Goal: Task Accomplishment & Management: Use online tool/utility

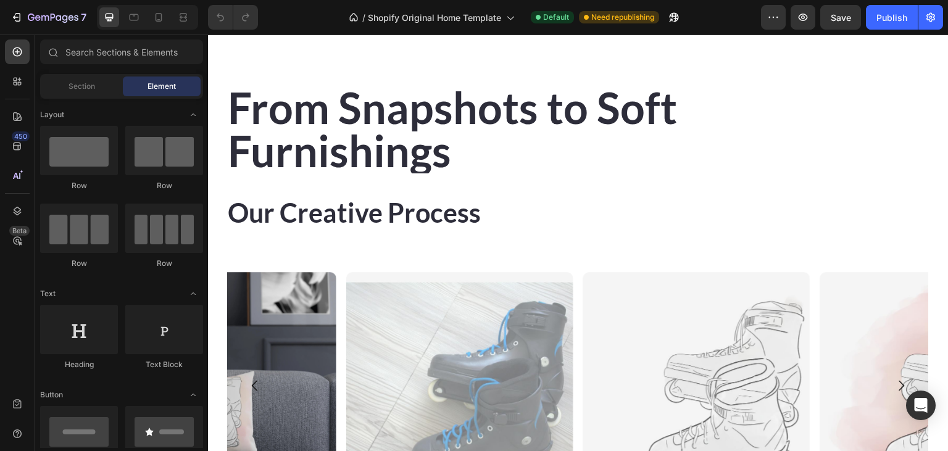
scroll to position [2151, 0]
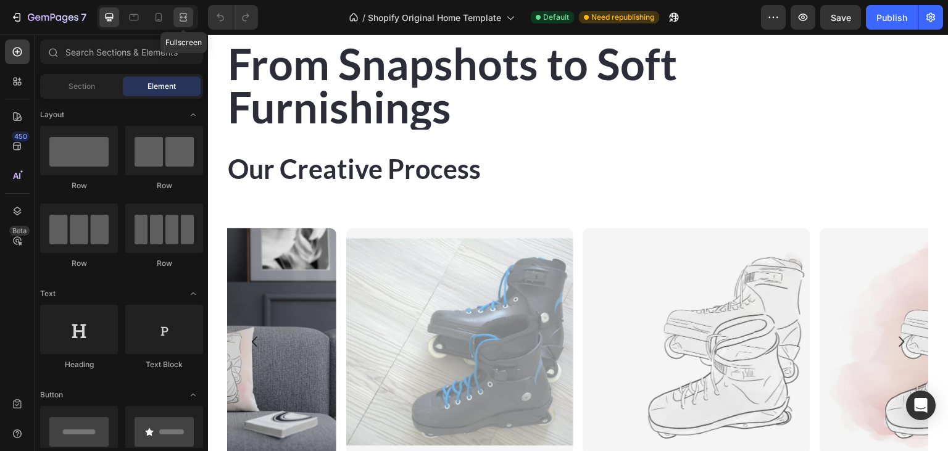
click at [193, 16] on div at bounding box center [183, 17] width 20 height 20
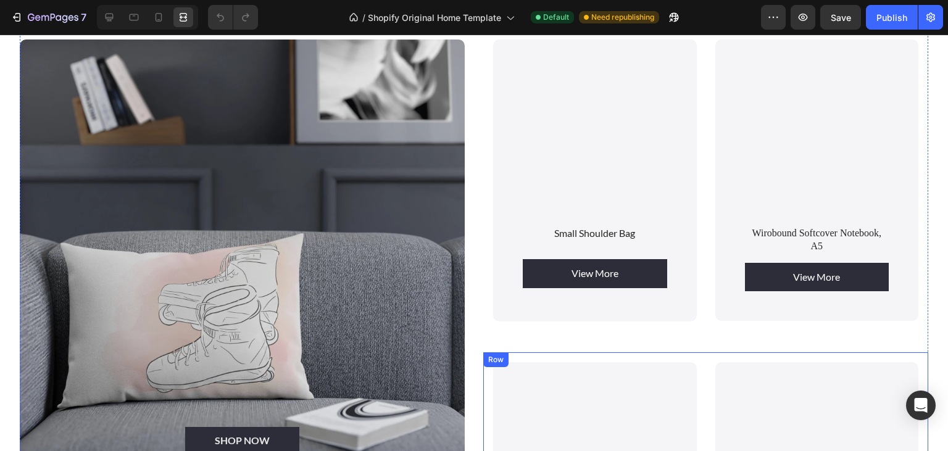
scroll to position [837, 0]
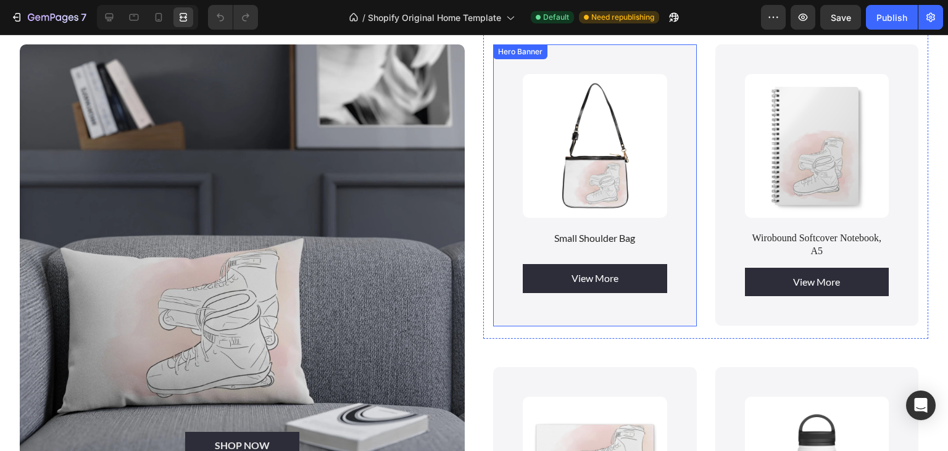
click at [504, 147] on div "Product Images Small Shoulder Bag Product Title View More Product View More Pro…" at bounding box center [595, 185] width 204 height 282
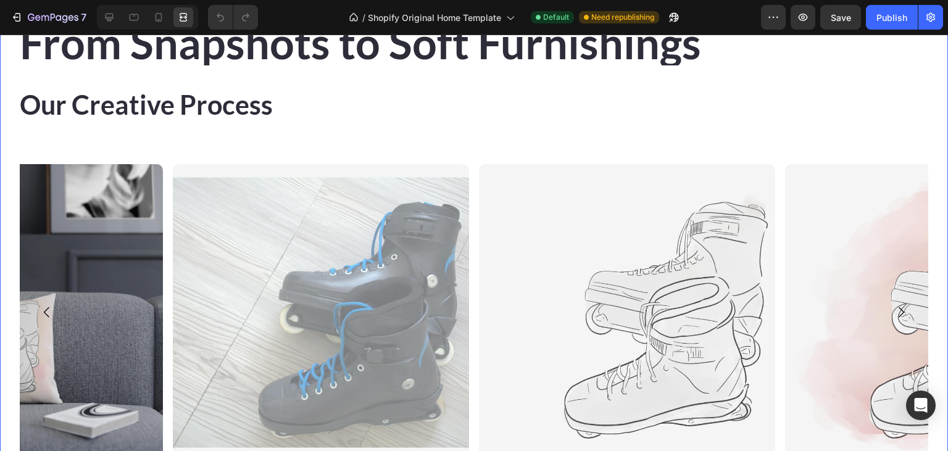
scroll to position [2271, 0]
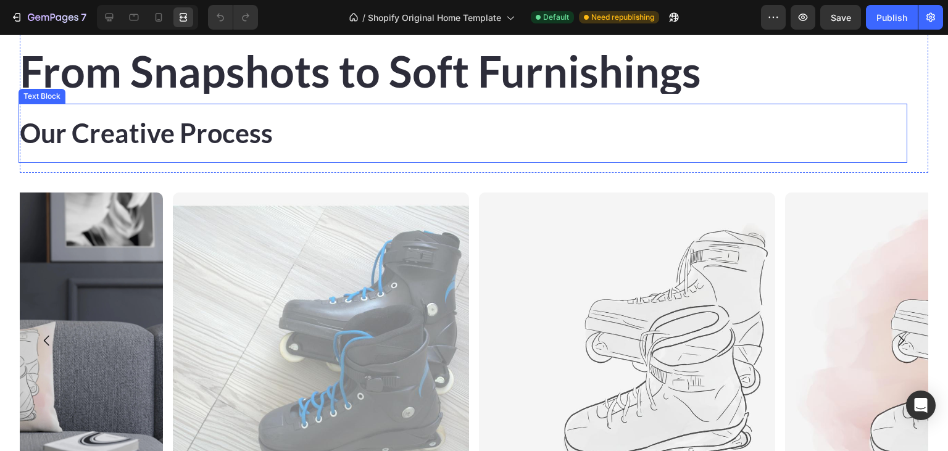
click at [226, 132] on p "Our Creative Process" at bounding box center [463, 133] width 886 height 37
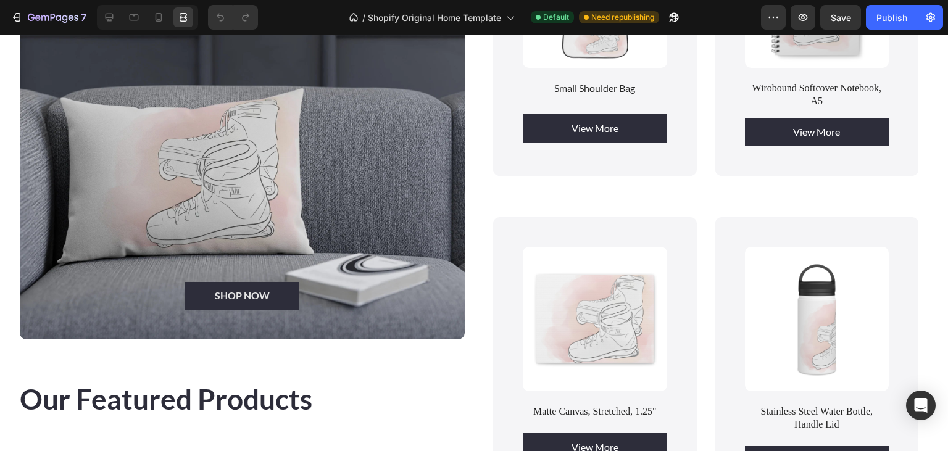
scroll to position [1108, 0]
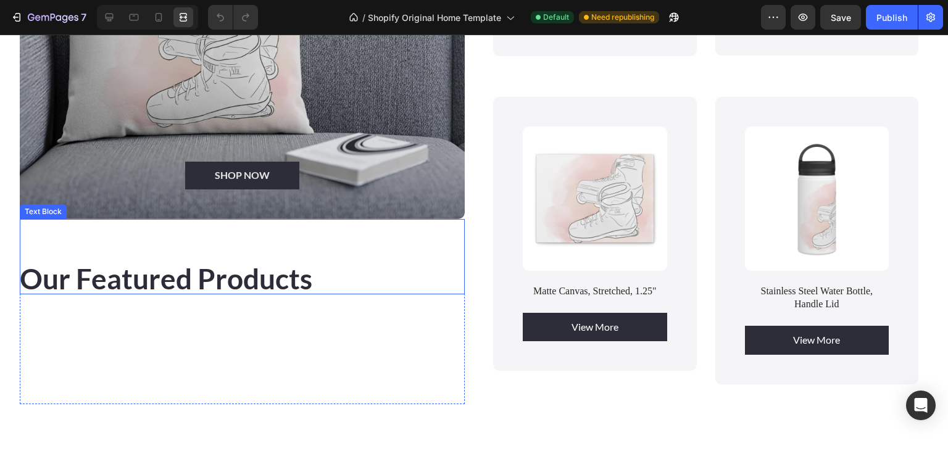
click at [210, 267] on strong "Our Featured Products" at bounding box center [166, 279] width 293 height 34
click at [127, 265] on strong "Our Featured Products" at bounding box center [166, 279] width 293 height 34
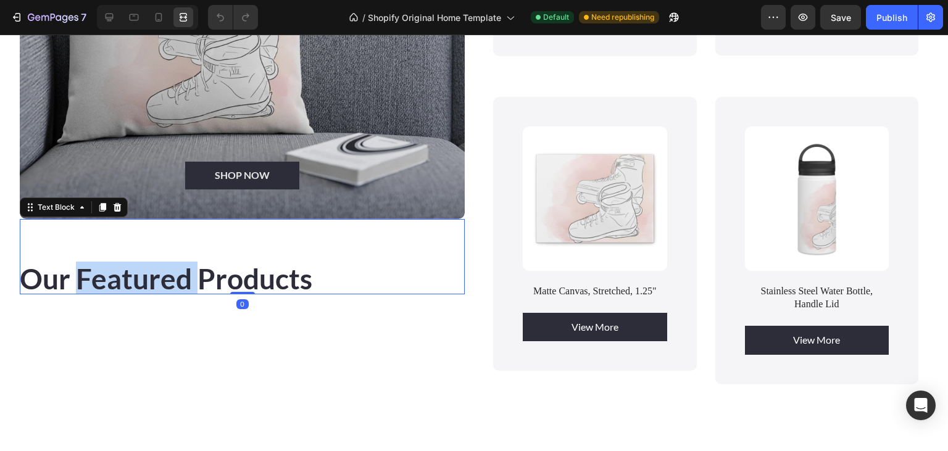
click at [127, 265] on strong "Our Featured Products" at bounding box center [166, 279] width 293 height 34
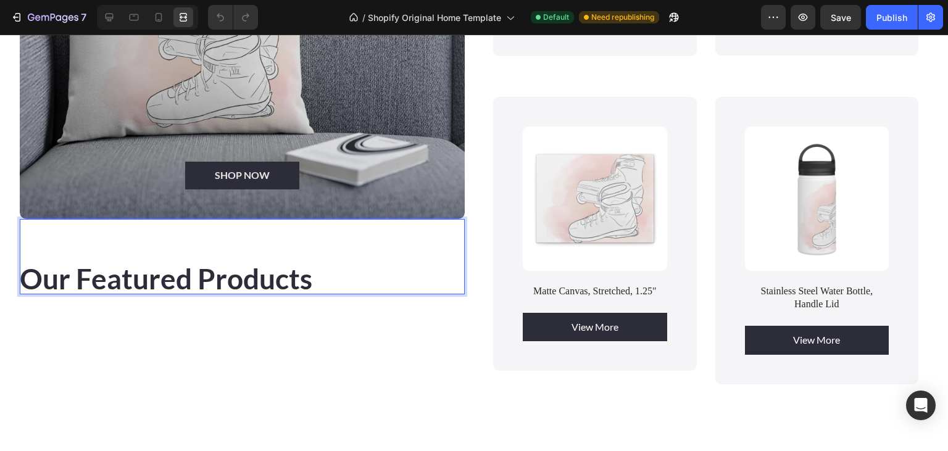
click at [127, 265] on strong "Our Featured Products" at bounding box center [166, 279] width 293 height 34
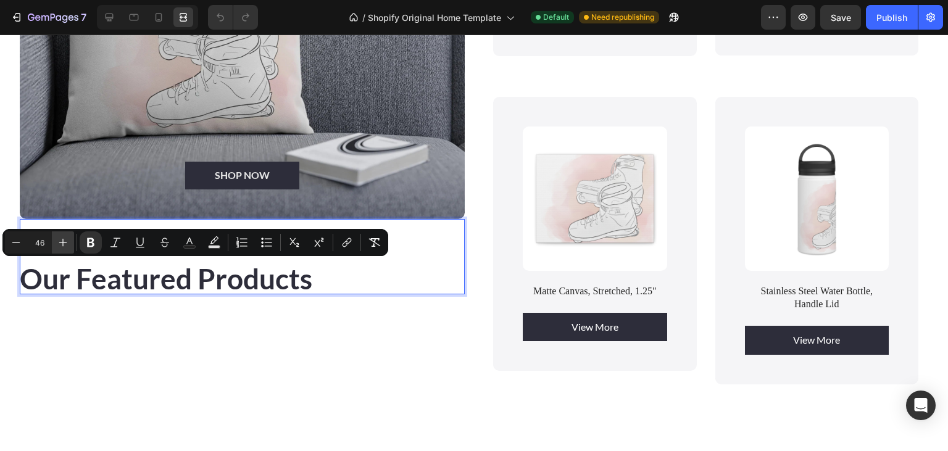
click at [63, 239] on icon "Editor contextual toolbar" at bounding box center [63, 243] width 8 height 8
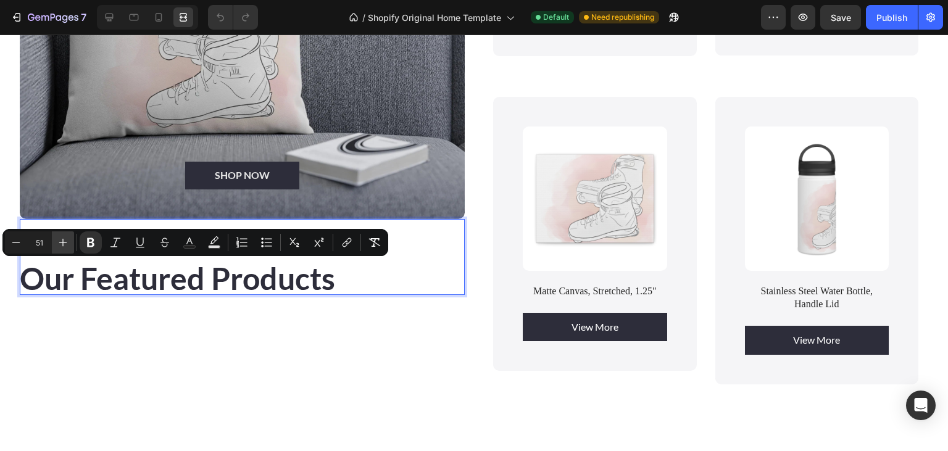
click at [63, 239] on icon "Editor contextual toolbar" at bounding box center [63, 243] width 8 height 8
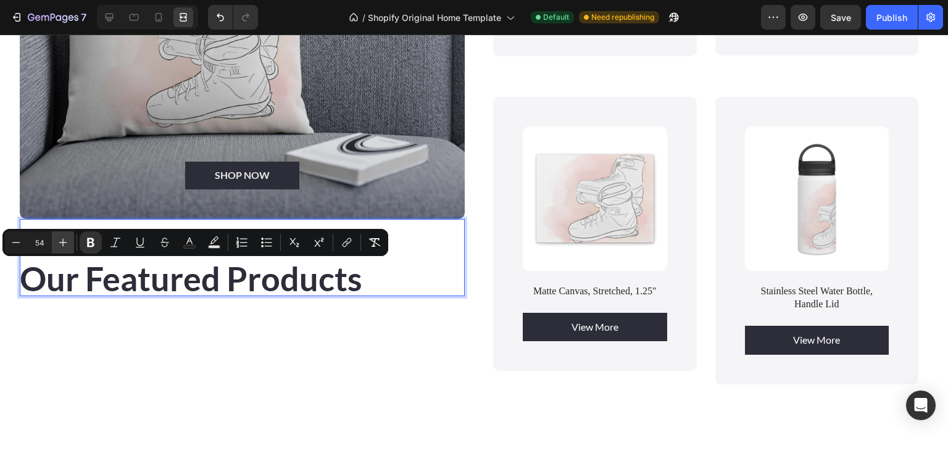
click at [63, 239] on icon "Editor contextual toolbar" at bounding box center [63, 243] width 8 height 8
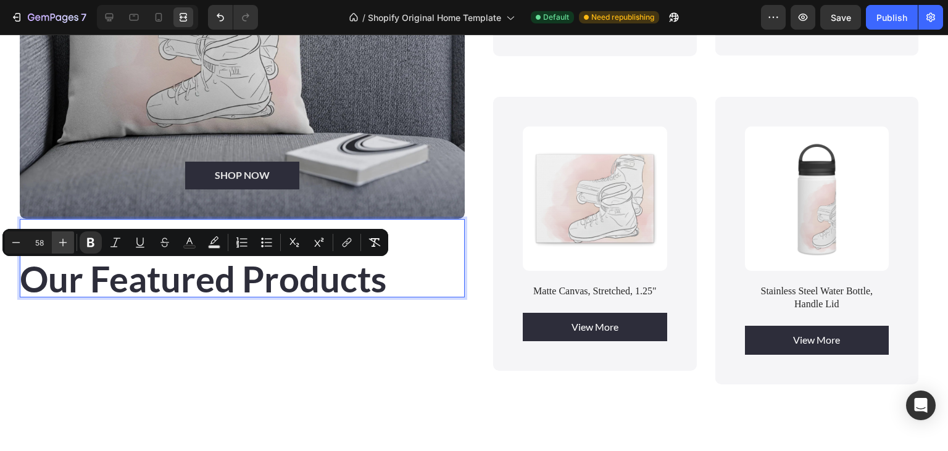
click at [63, 239] on icon "Editor contextual toolbar" at bounding box center [63, 243] width 8 height 8
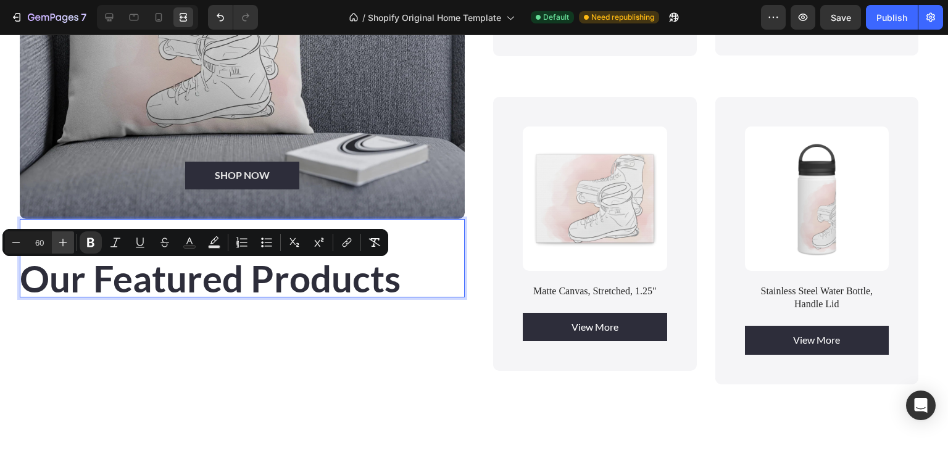
click at [63, 239] on icon "Editor contextual toolbar" at bounding box center [63, 243] width 8 height 8
type input "61"
click at [123, 325] on div "Our Featured Products Text Block 0" at bounding box center [242, 311] width 445 height 185
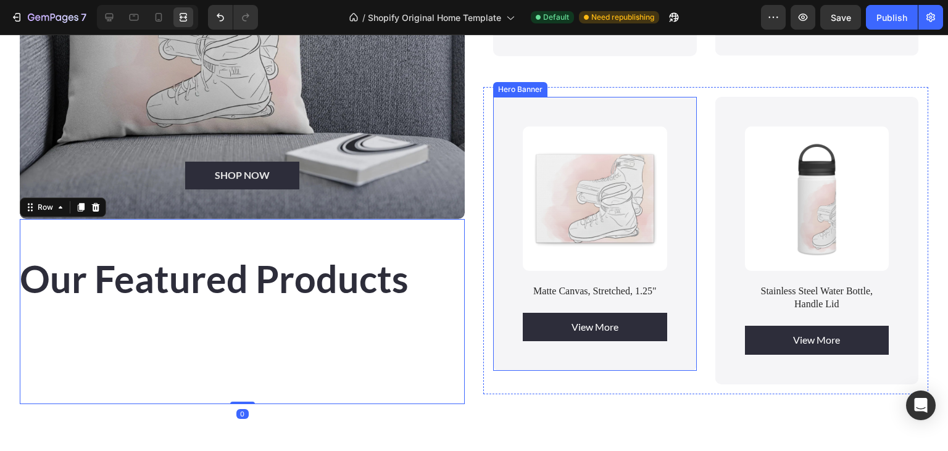
click at [507, 380] on div "Product Images Matte Canvas, Stretched, 1.25" Product Title View More Product V…" at bounding box center [595, 241] width 204 height 288
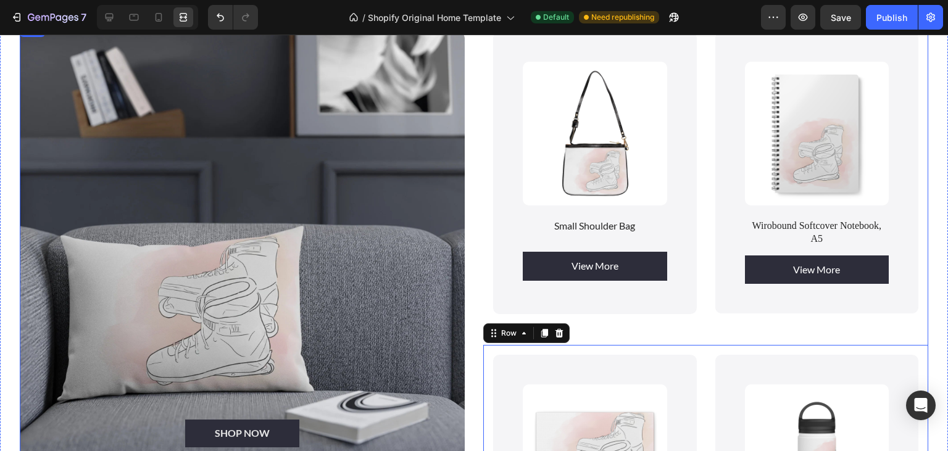
scroll to position [1173, 0]
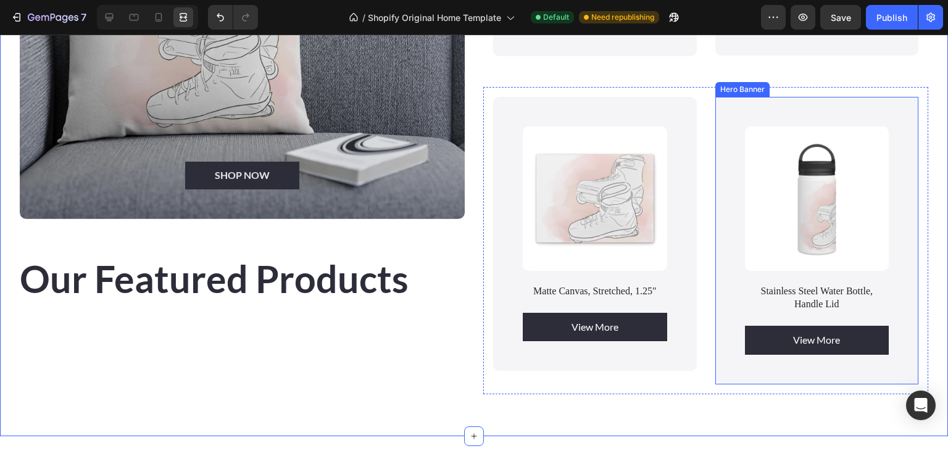
scroll to position [847, 0]
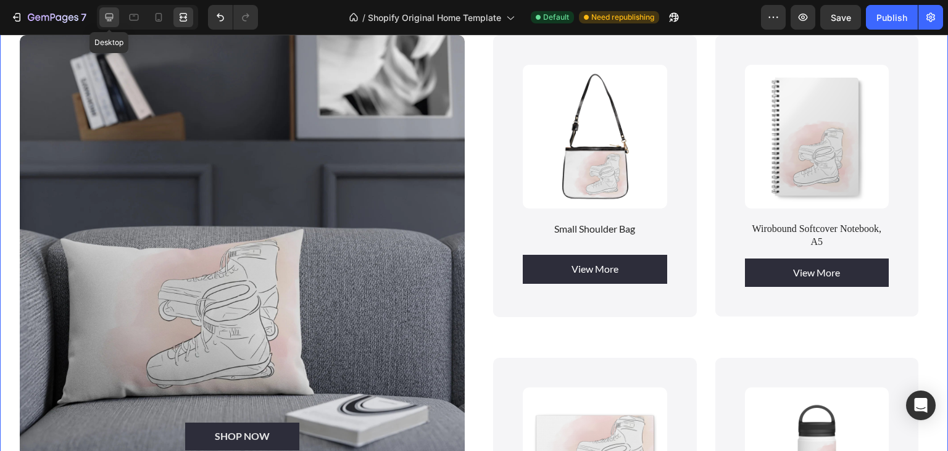
click at [105, 17] on icon at bounding box center [109, 17] width 12 height 12
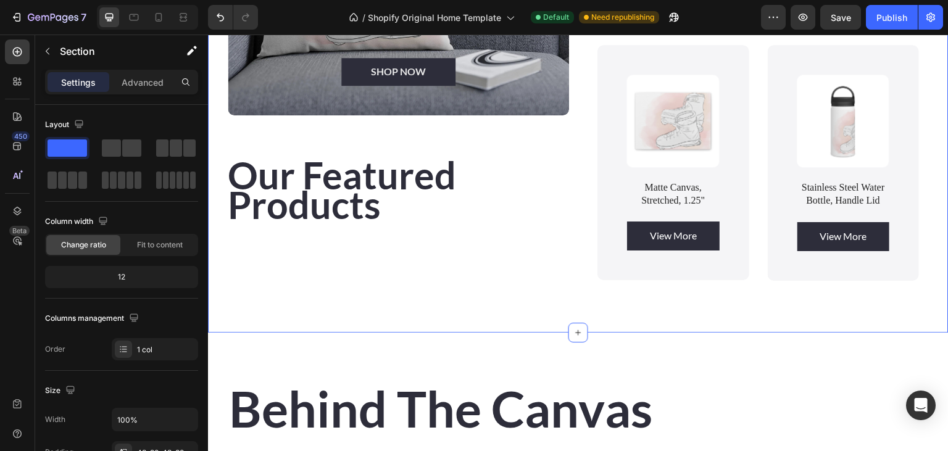
scroll to position [651, 0]
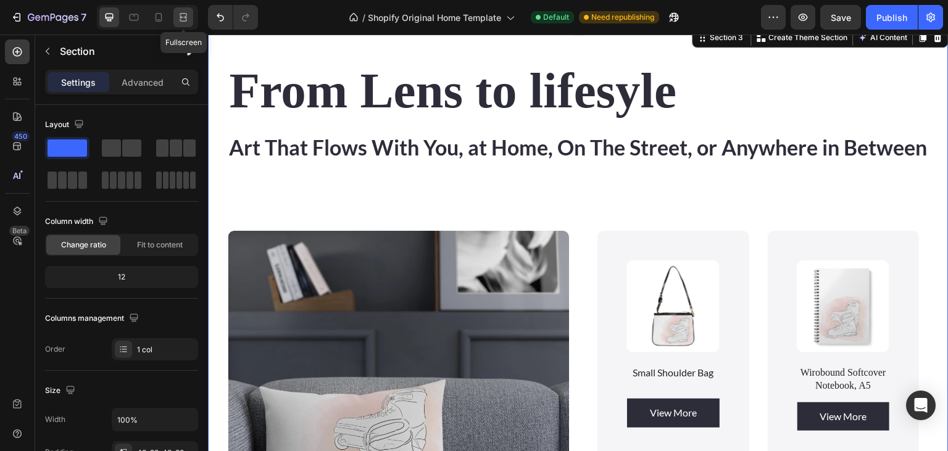
click at [180, 14] on icon at bounding box center [183, 17] width 12 height 12
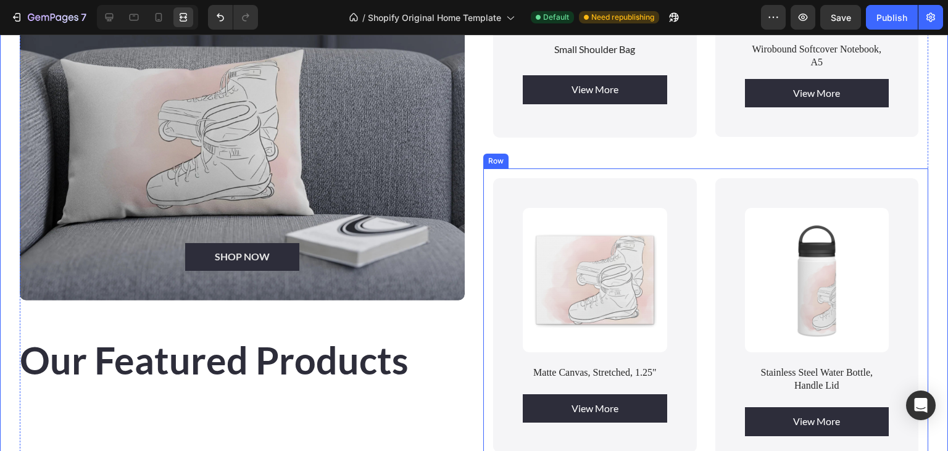
scroll to position [1107, 0]
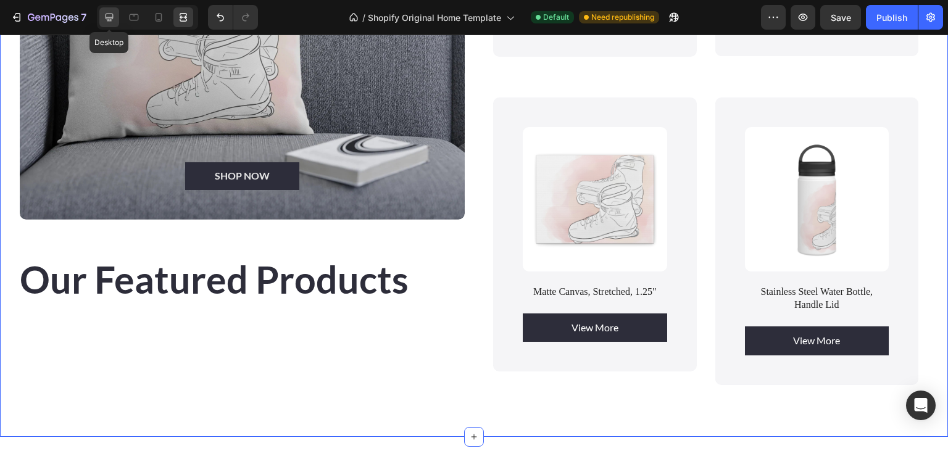
click at [110, 15] on icon at bounding box center [109, 17] width 12 height 12
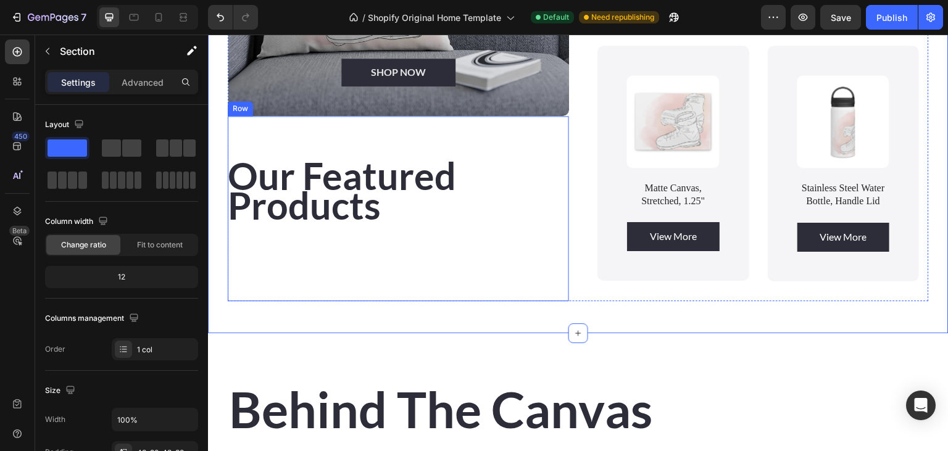
click at [491, 224] on p "Our Featured Products" at bounding box center [398, 194] width 341 height 59
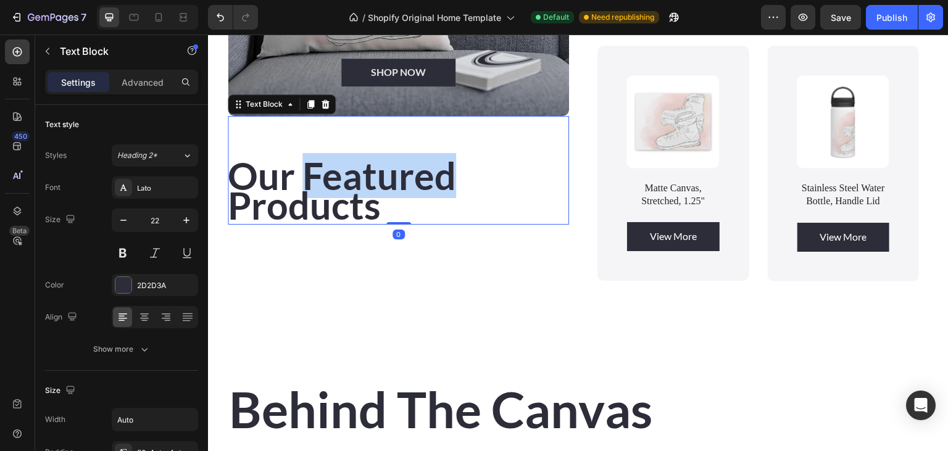
click at [365, 168] on strong "Our Featured Products" at bounding box center [342, 190] width 228 height 75
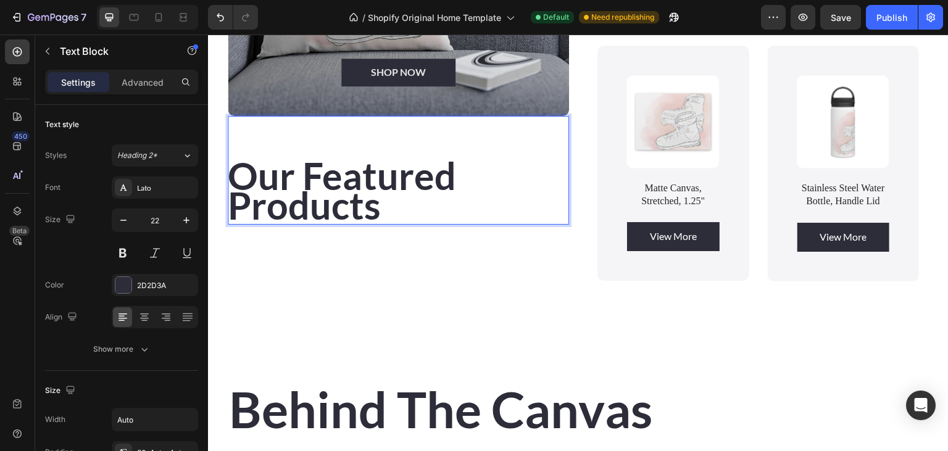
click at [365, 168] on strong "Our Featured Products" at bounding box center [342, 190] width 228 height 75
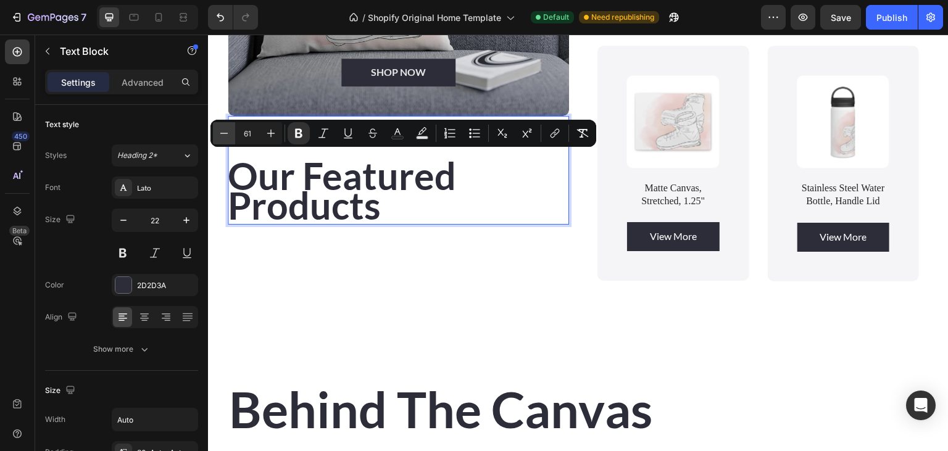
click at [220, 127] on icon "Editor contextual toolbar" at bounding box center [224, 133] width 12 height 12
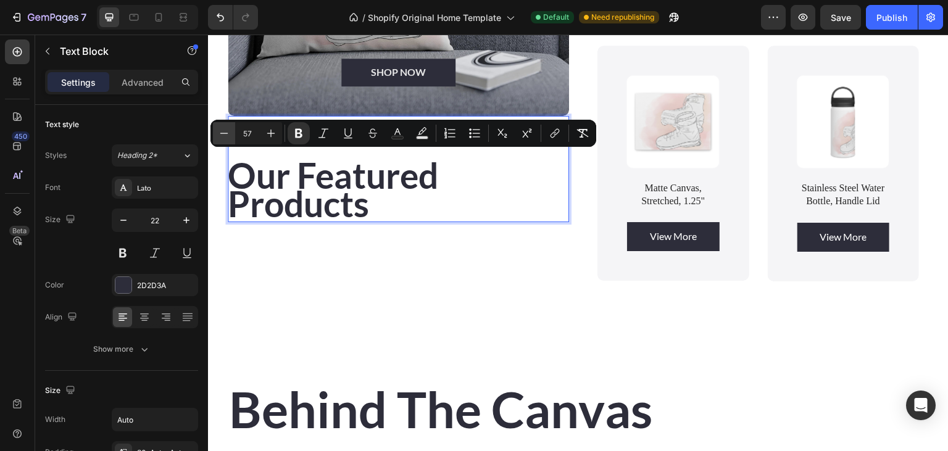
click at [220, 127] on icon "Editor contextual toolbar" at bounding box center [224, 133] width 12 height 12
click at [220, 129] on icon "Editor contextual toolbar" at bounding box center [224, 133] width 12 height 12
type input "53"
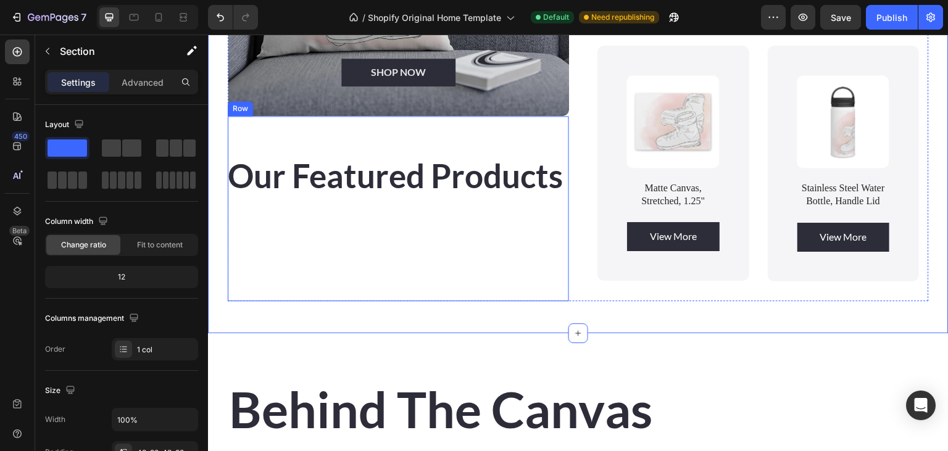
click at [530, 291] on div "Our Featured Products Text Block" at bounding box center [398, 208] width 341 height 185
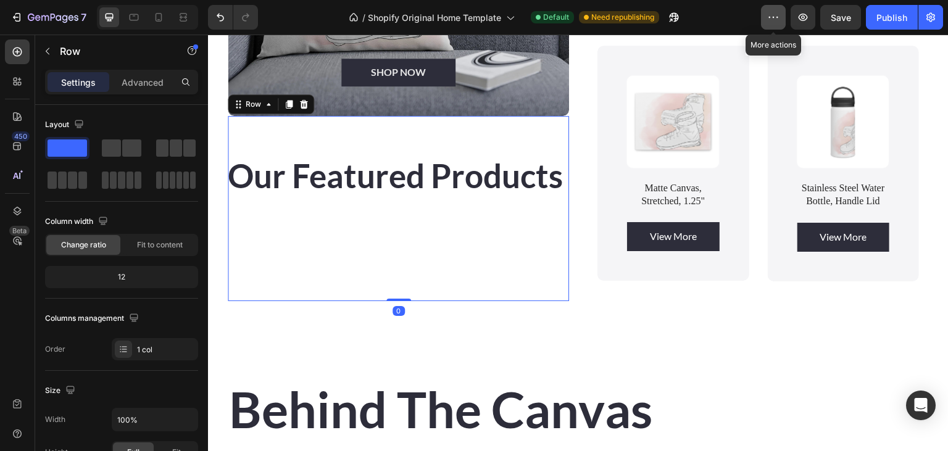
click at [771, 19] on icon "button" at bounding box center [773, 17] width 12 height 12
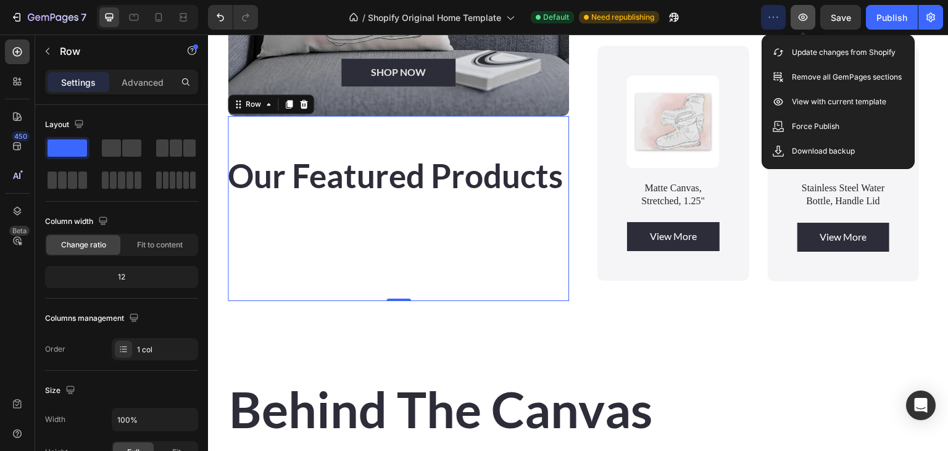
click at [806, 16] on icon "button" at bounding box center [803, 17] width 12 height 12
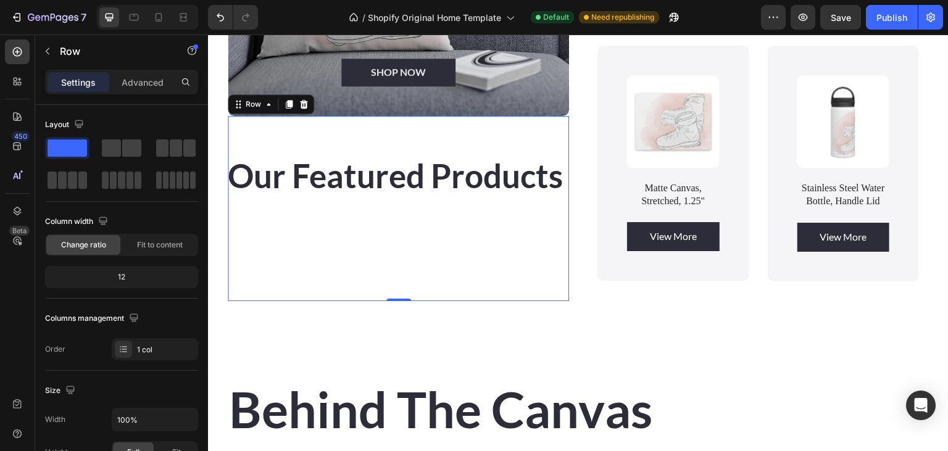
click at [175, 6] on div at bounding box center [147, 17] width 101 height 25
click at [180, 14] on icon at bounding box center [183, 17] width 12 height 12
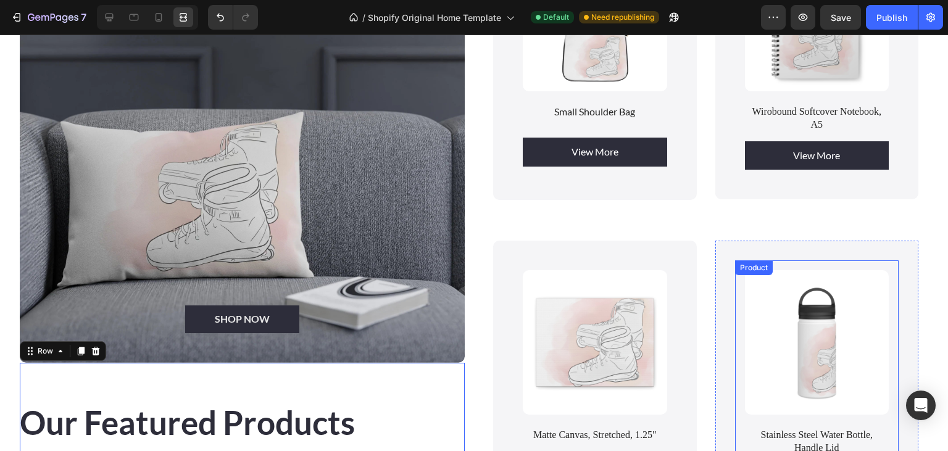
scroll to position [1107, 0]
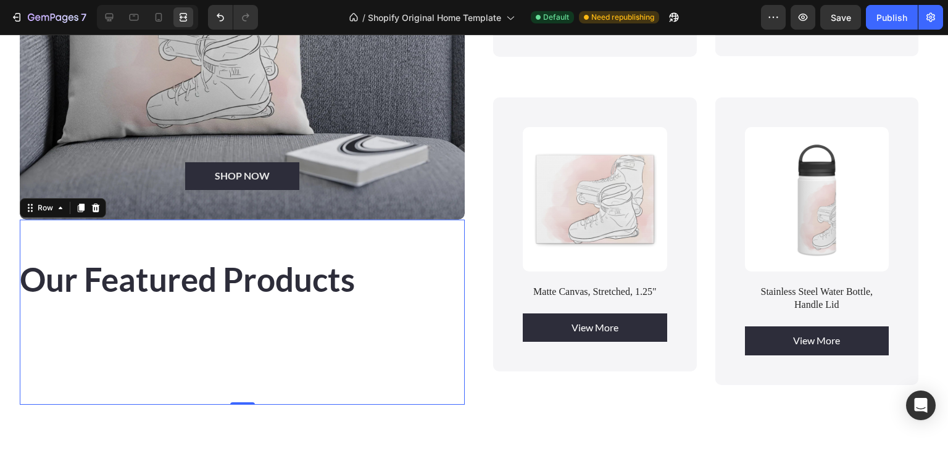
click at [484, 401] on div "Product Images Small Shoulder Bag Product Title View More Product View More Pro…" at bounding box center [705, 85] width 445 height 640
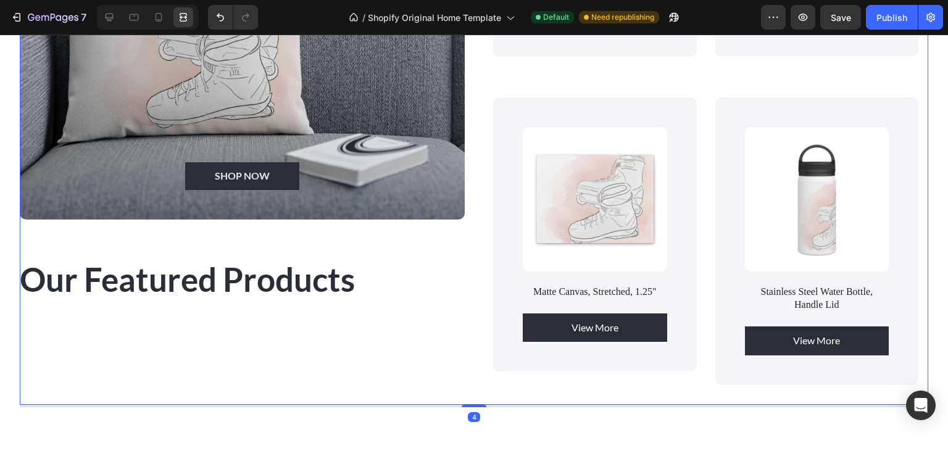
click at [473, 365] on div "SHOP NOW Button Hero Banner Our Featured Products Text Block Row Product Images…" at bounding box center [474, 85] width 908 height 640
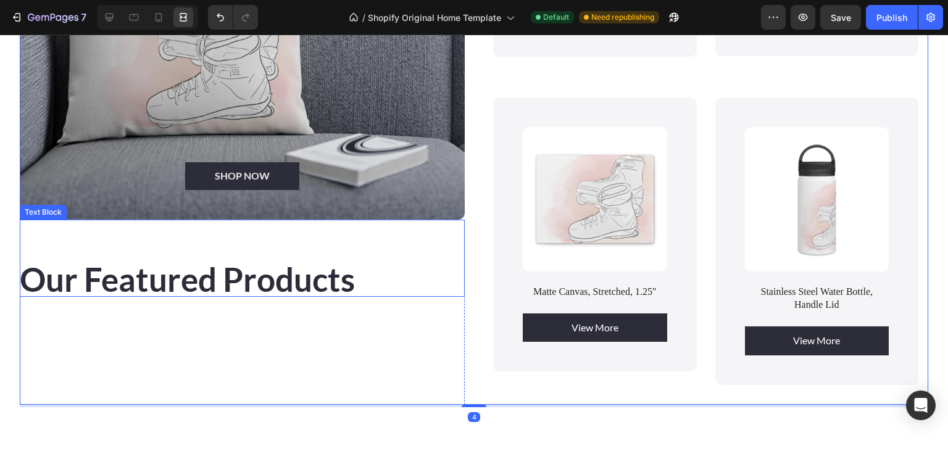
click at [394, 276] on div "Our Featured Products" at bounding box center [242, 258] width 445 height 77
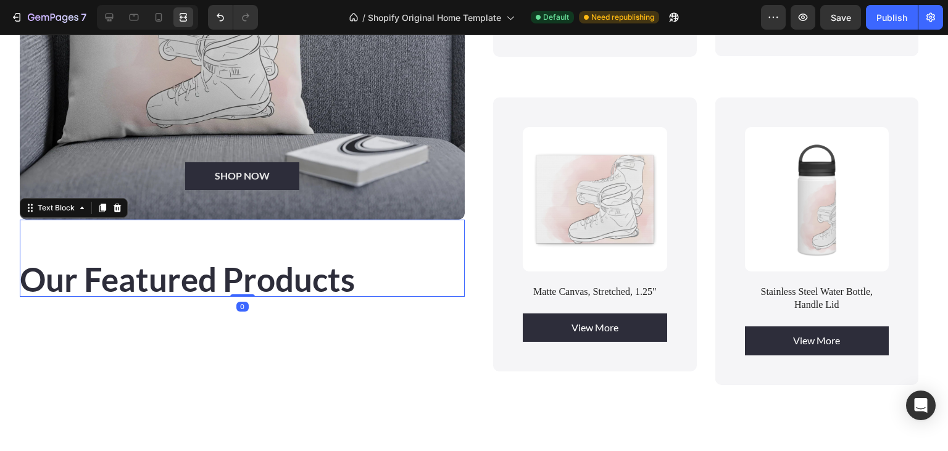
click at [357, 267] on div "Our Featured Products" at bounding box center [242, 258] width 445 height 77
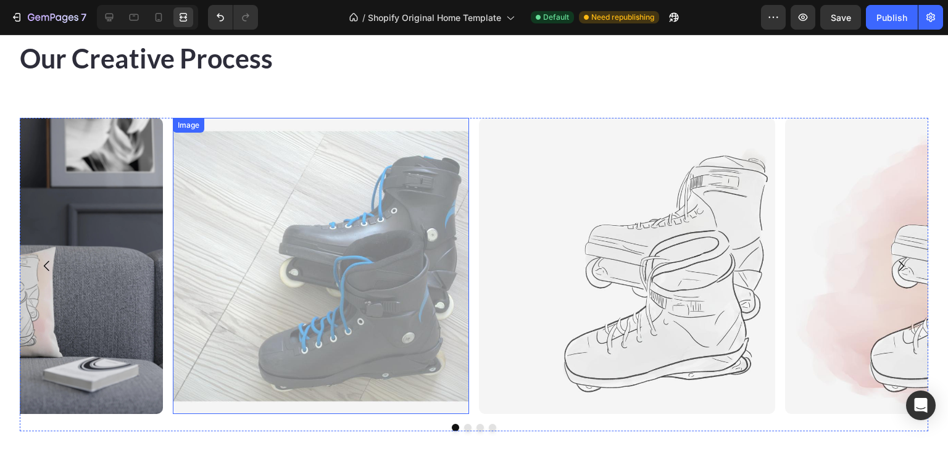
scroll to position [2606, 0]
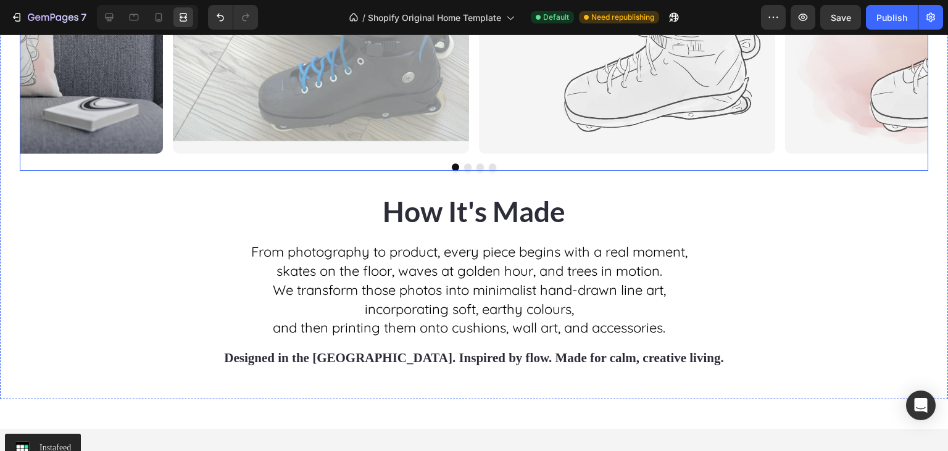
click at [546, 157] on div "Image Image Image Image [GEOGRAPHIC_DATA]" at bounding box center [474, 14] width 908 height 314
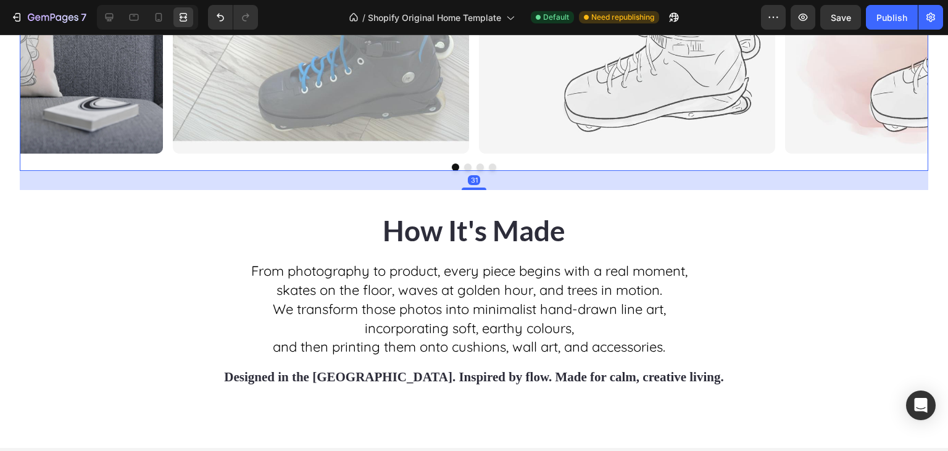
drag, startPoint x: 473, startPoint y: 169, endPoint x: 530, endPoint y: 251, distance: 99.8
click at [483, 190] on div at bounding box center [474, 189] width 25 height 2
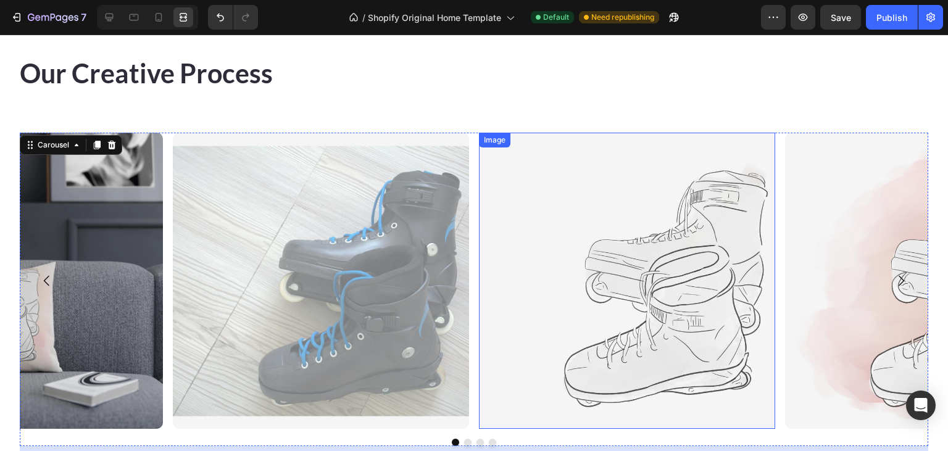
scroll to position [2411, 0]
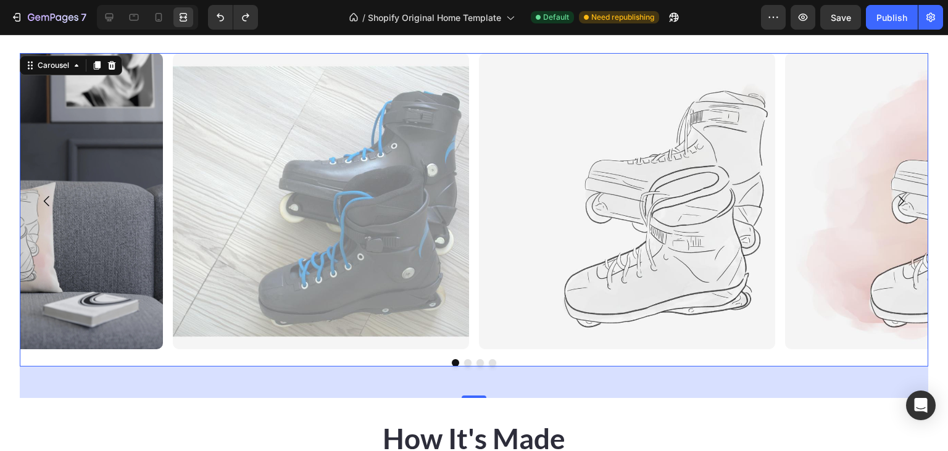
click at [475, 391] on div "51" at bounding box center [474, 382] width 908 height 31
drag, startPoint x: 475, startPoint y: 397, endPoint x: 485, endPoint y: 317, distance: 80.2
click at [485, 317] on div "Image Image Image Image Carousel 51" at bounding box center [474, 210] width 908 height 314
type input "0"
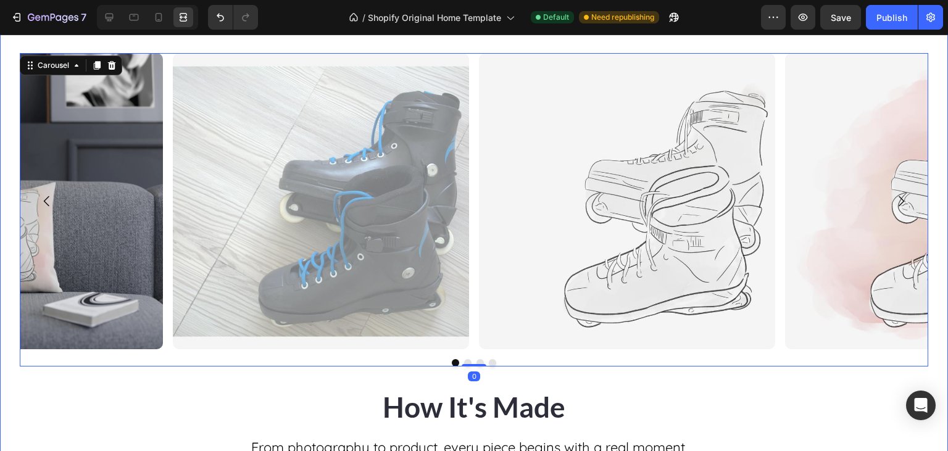
scroll to position [2280, 0]
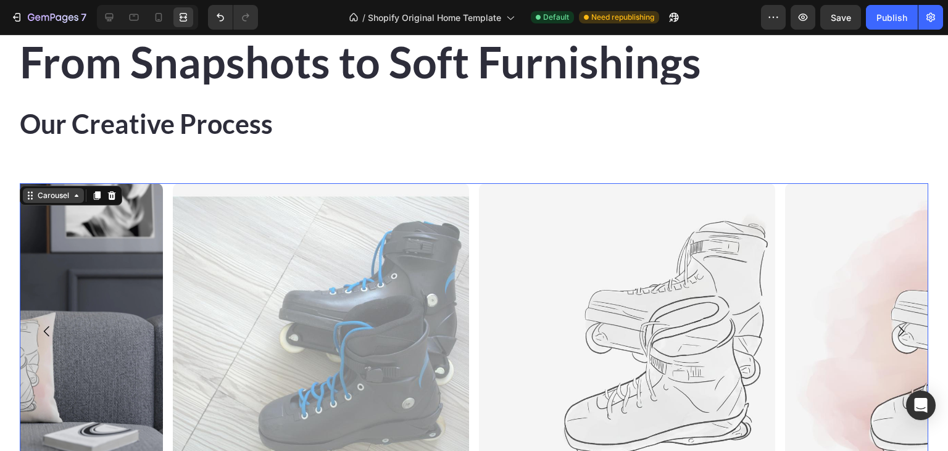
click at [73, 191] on icon at bounding box center [77, 196] width 10 height 10
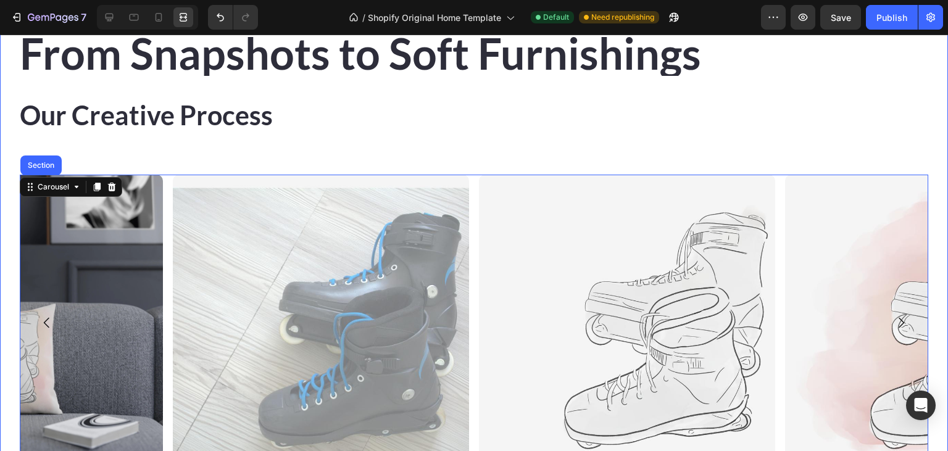
scroll to position [2476, 0]
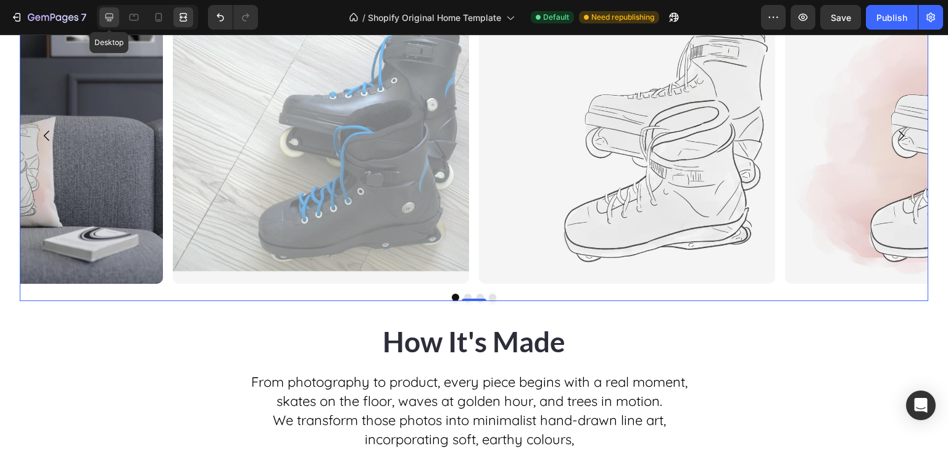
click at [112, 15] on icon at bounding box center [109, 17] width 12 height 12
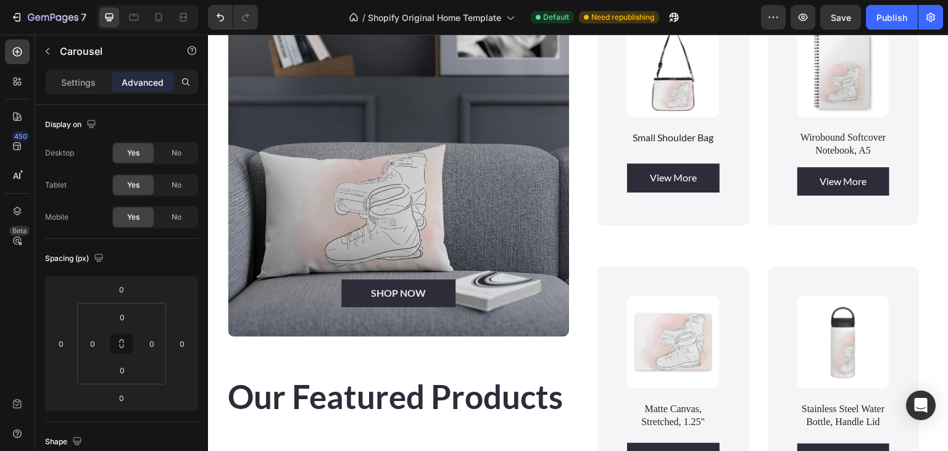
scroll to position [877, 0]
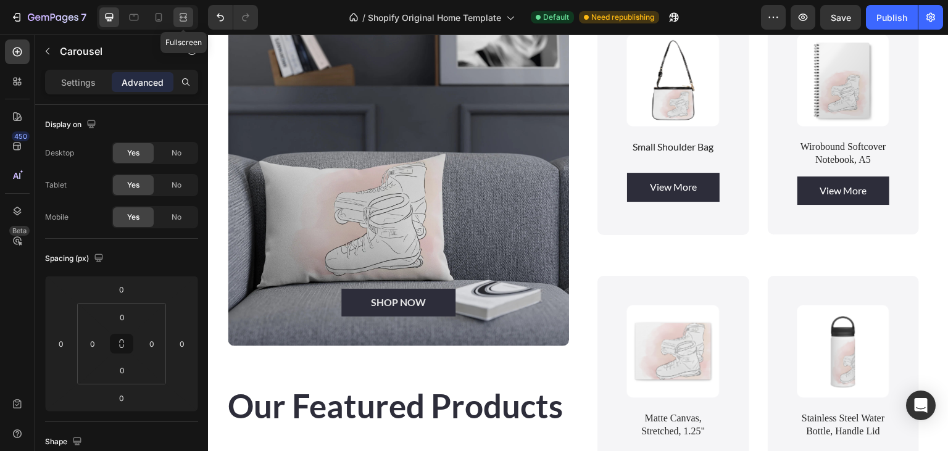
click at [180, 19] on icon at bounding box center [183, 20] width 7 height 2
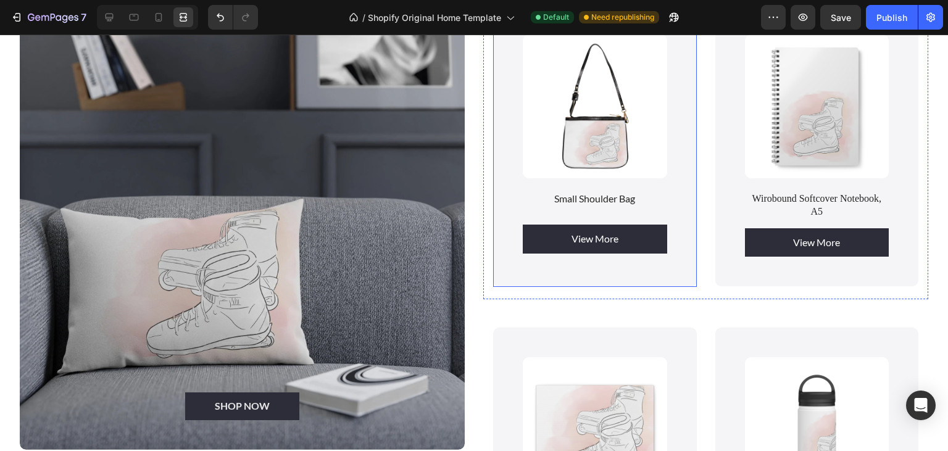
click at [510, 196] on div "Product Images Small Shoulder Bag Product Title View More Product View More Pro…" at bounding box center [595, 146] width 204 height 282
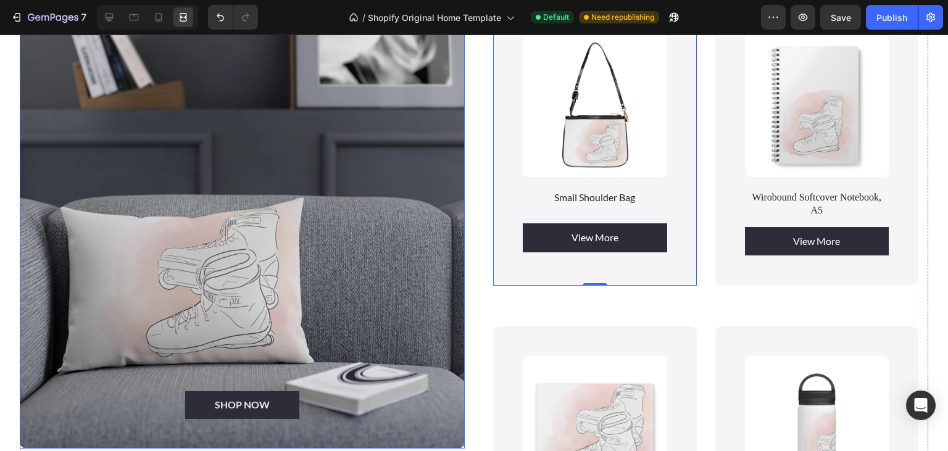
scroll to position [812, 0]
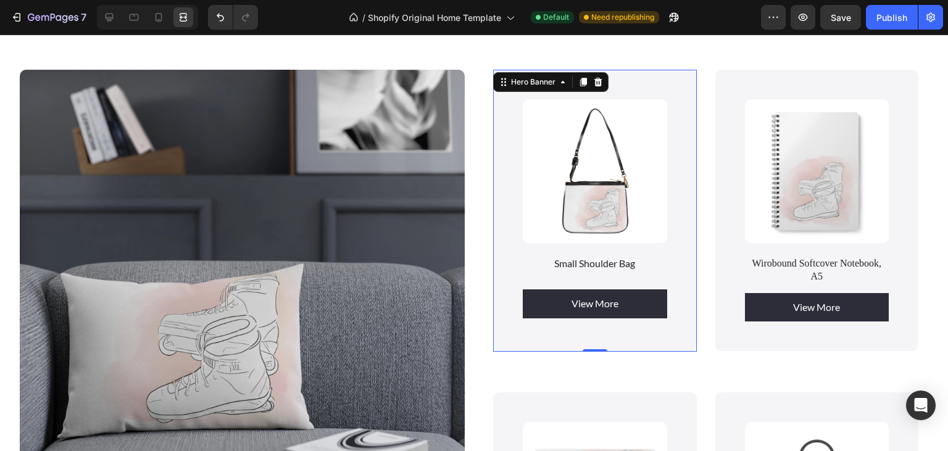
click at [510, 112] on div "Product Images Small Shoulder Bag Product Title View More Product View More Pro…" at bounding box center [595, 211] width 204 height 282
click at [119, 17] on div at bounding box center [109, 17] width 20 height 20
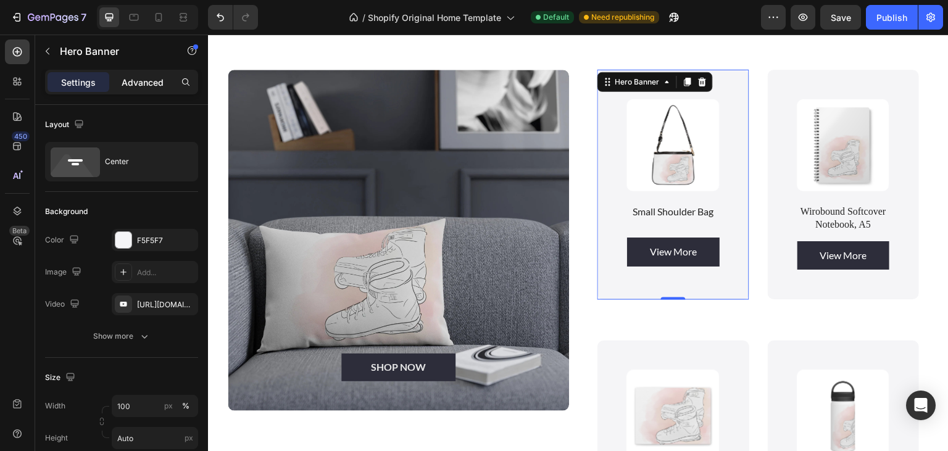
click at [122, 84] on div "Advanced" at bounding box center [143, 82] width 62 height 20
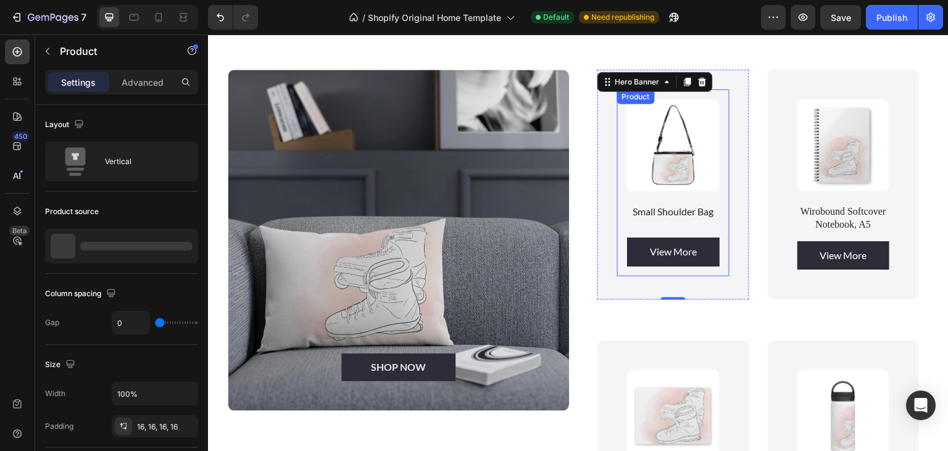
click at [626, 118] on div "Product Images Small Shoulder Bag Product Title View More Product View More Pro…" at bounding box center [673, 182] width 112 height 187
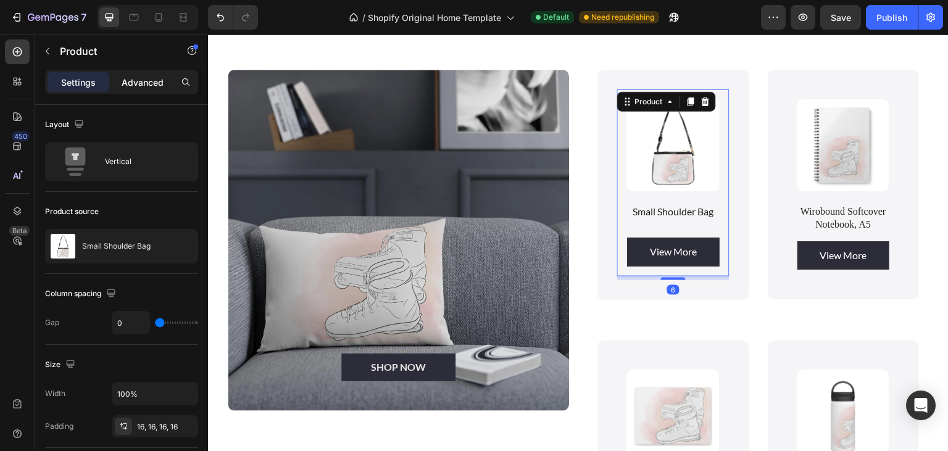
click at [121, 75] on div "Advanced" at bounding box center [143, 82] width 62 height 20
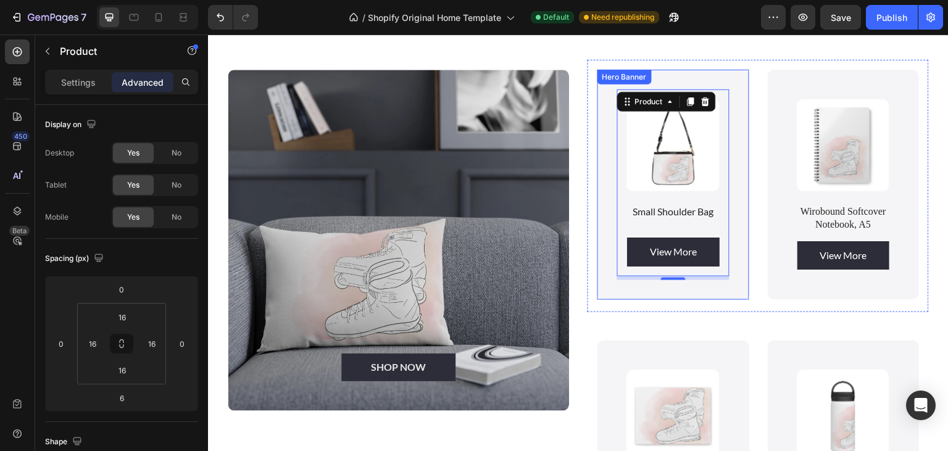
click at [604, 86] on div "Product Images Small Shoulder Bag Product Title View More Product View More Pro…" at bounding box center [673, 185] width 152 height 230
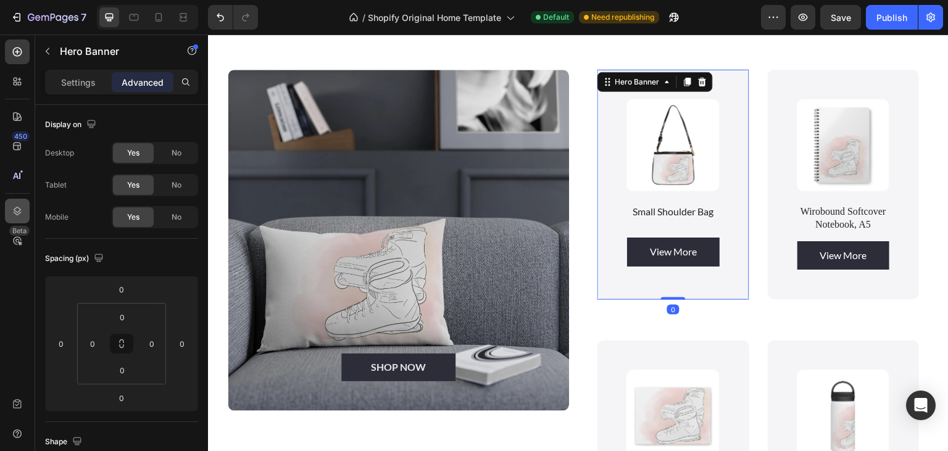
click at [17, 206] on icon at bounding box center [17, 211] width 12 height 12
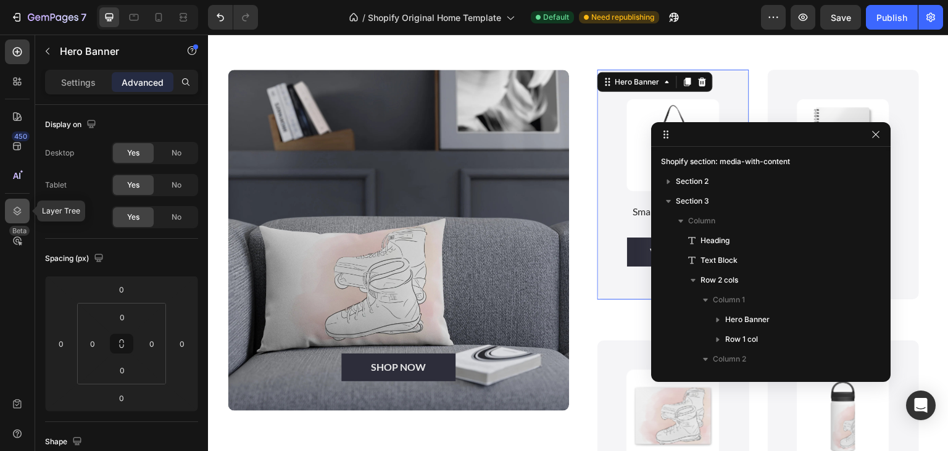
scroll to position [170, 0]
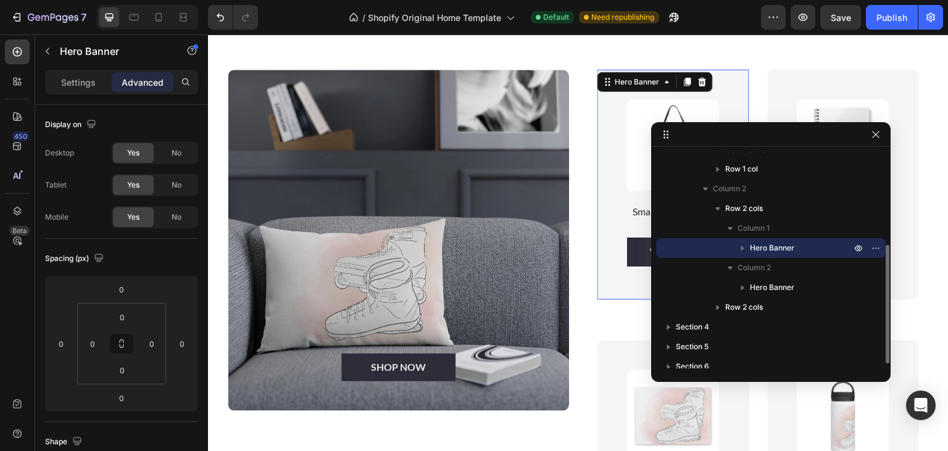
click at [740, 244] on icon "button" at bounding box center [742, 248] width 12 height 12
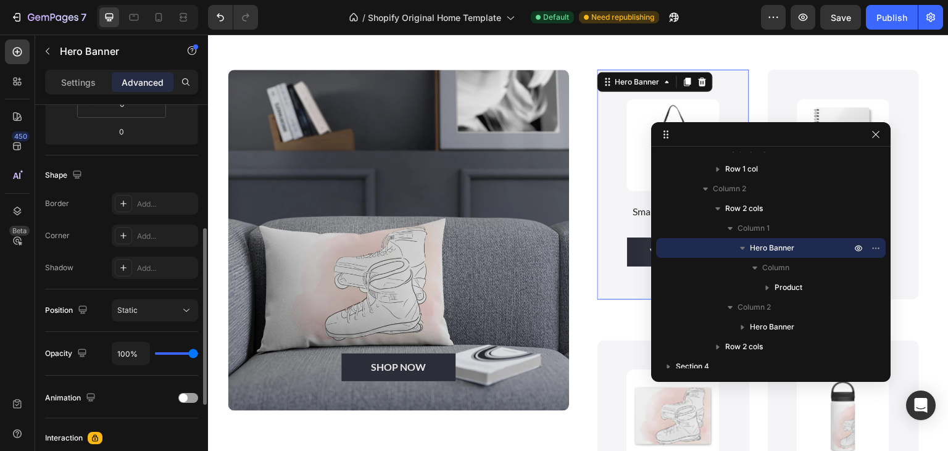
scroll to position [0, 0]
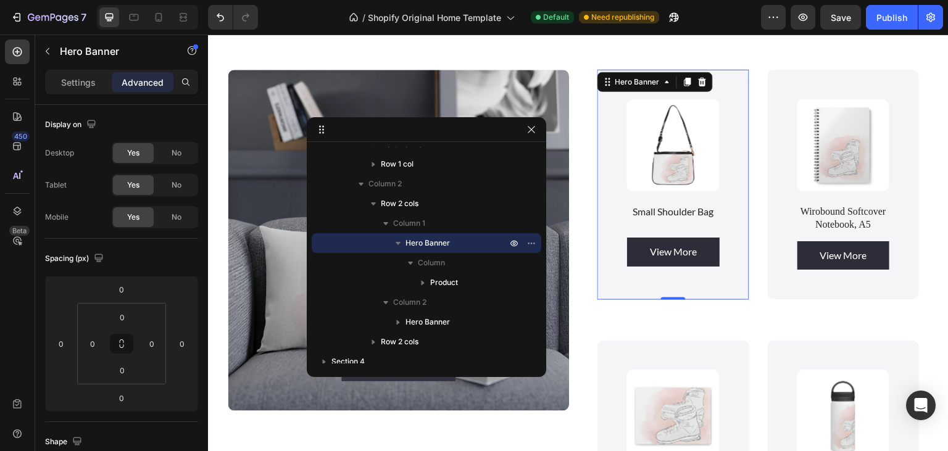
drag, startPoint x: 831, startPoint y: 128, endPoint x: 486, endPoint y: 123, distance: 344.4
click at [486, 0] on body "7 / Shopify Original Home Template Default Need republishing Preview Save Publi…" at bounding box center [474, 0] width 948 height 0
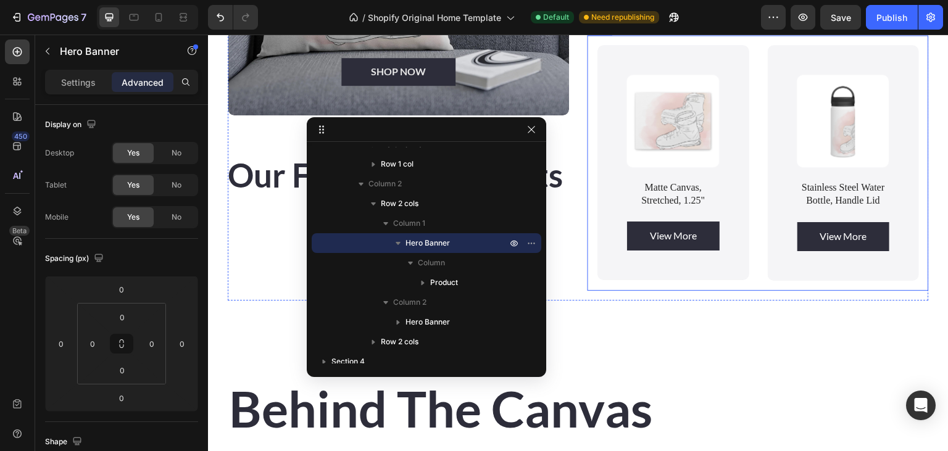
scroll to position [1138, 0]
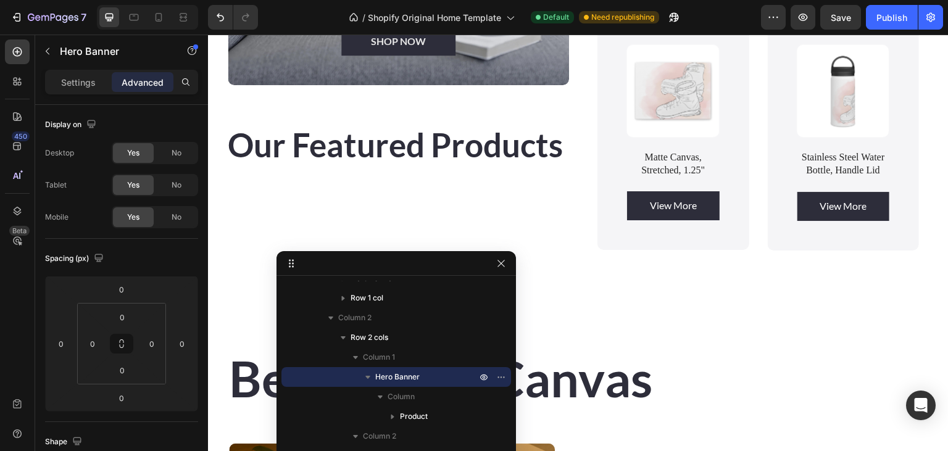
drag, startPoint x: 441, startPoint y: 136, endPoint x: 411, endPoint y: 270, distance: 137.2
click at [411, 0] on body "7 / Shopify Original Home Template Default Need republishing Preview Save Publi…" at bounding box center [474, 0] width 948 height 0
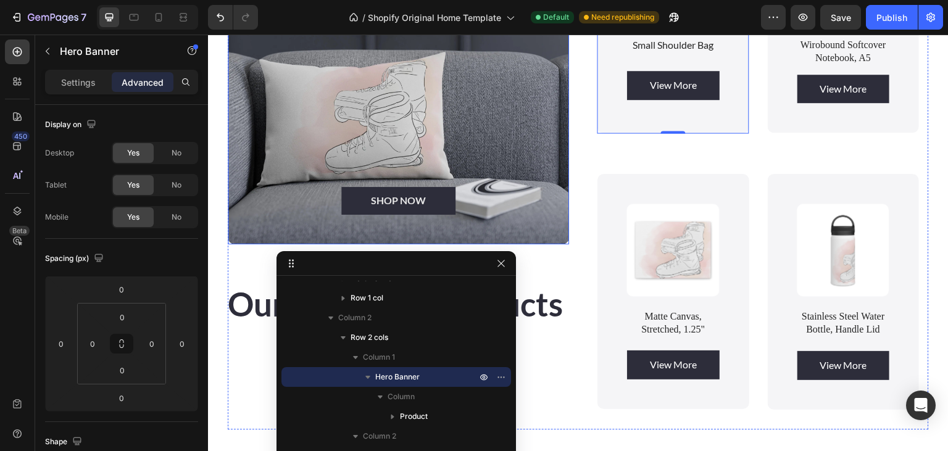
scroll to position [1008, 0]
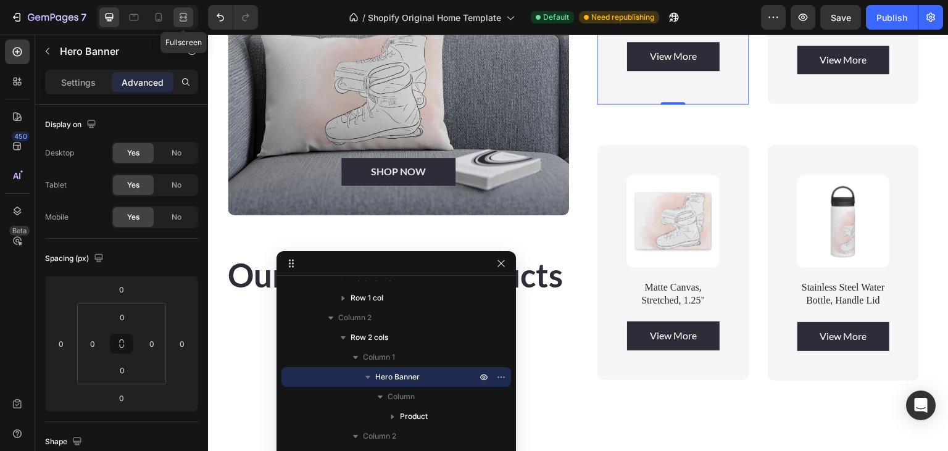
click at [181, 21] on icon at bounding box center [183, 17] width 12 height 12
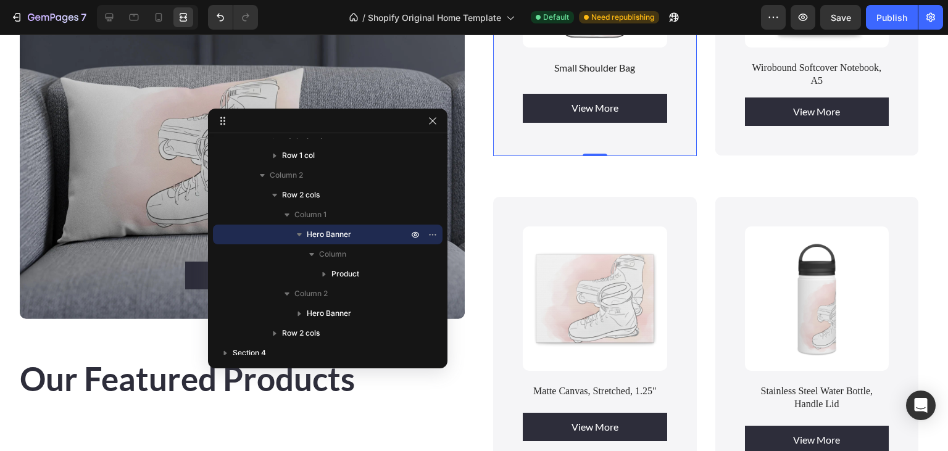
drag, startPoint x: 378, startPoint y: 264, endPoint x: 65, endPoint y: 201, distance: 318.6
click at [65, 0] on body "7 / Shopify Original Home Template Default Need republishing Preview Save Publi…" at bounding box center [474, 0] width 948 height 0
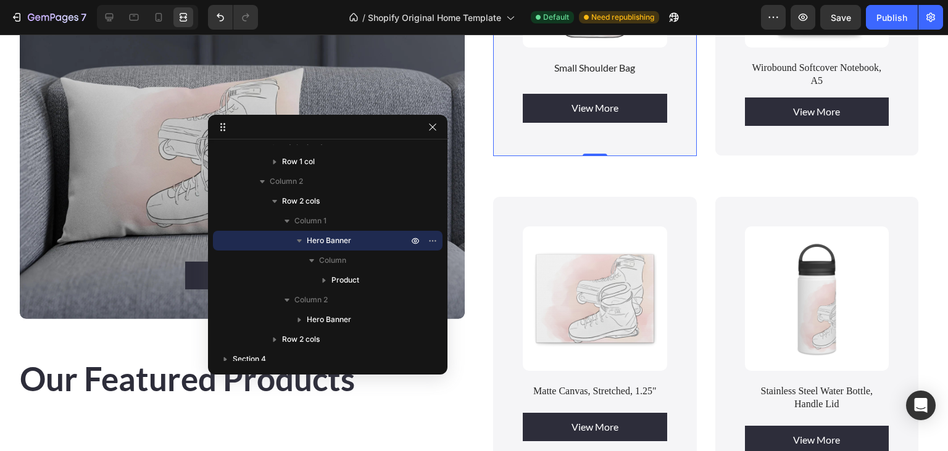
drag, startPoint x: 280, startPoint y: 125, endPoint x: 189, endPoint y: 137, distance: 92.2
click at [189, 0] on body "7 / Shopify Original Home Template Default Need republishing Preview Save Publi…" at bounding box center [474, 0] width 948 height 0
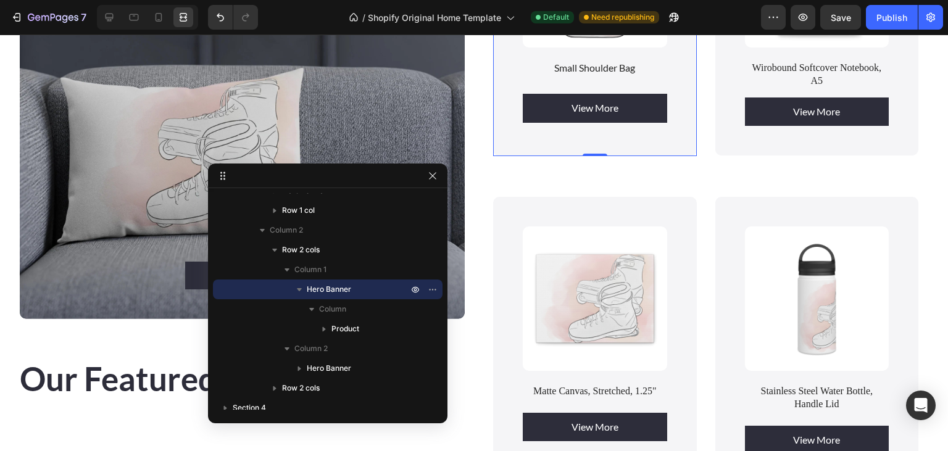
drag, startPoint x: 281, startPoint y: 125, endPoint x: 114, endPoint y: 149, distance: 169.0
click at [114, 0] on body "7 / Shopify Original Home Template Default Need republishing Preview Save Publi…" at bounding box center [474, 0] width 948 height 0
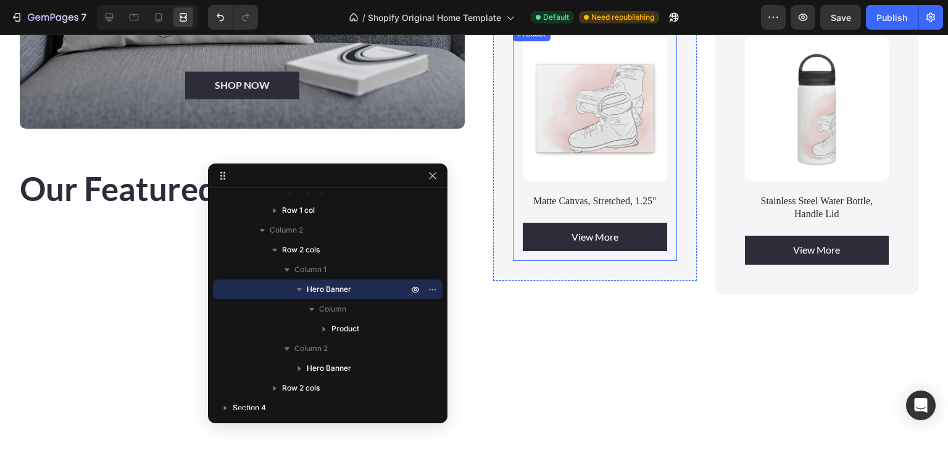
scroll to position [1203, 0]
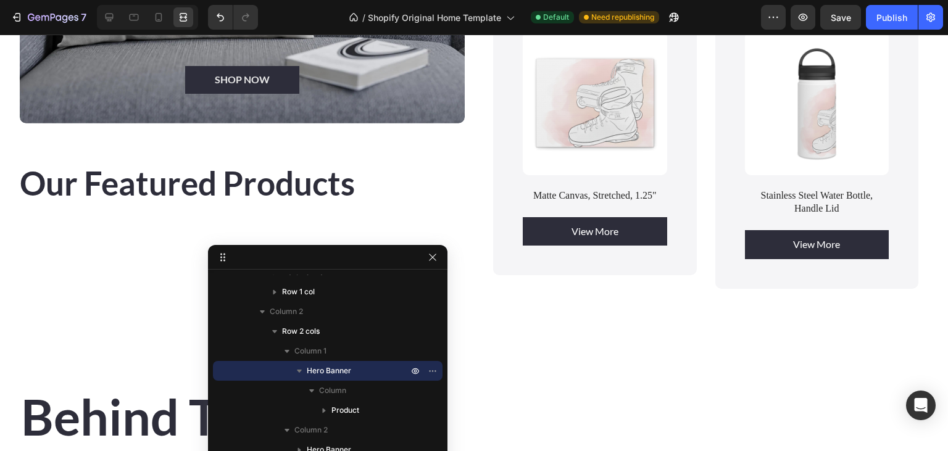
drag, startPoint x: 372, startPoint y: 177, endPoint x: 20, endPoint y: 133, distance: 354.4
click at [20, 0] on body "7 / Shopify Original Home Template Default Need republishing Preview Save Publi…" at bounding box center [474, 0] width 948 height 0
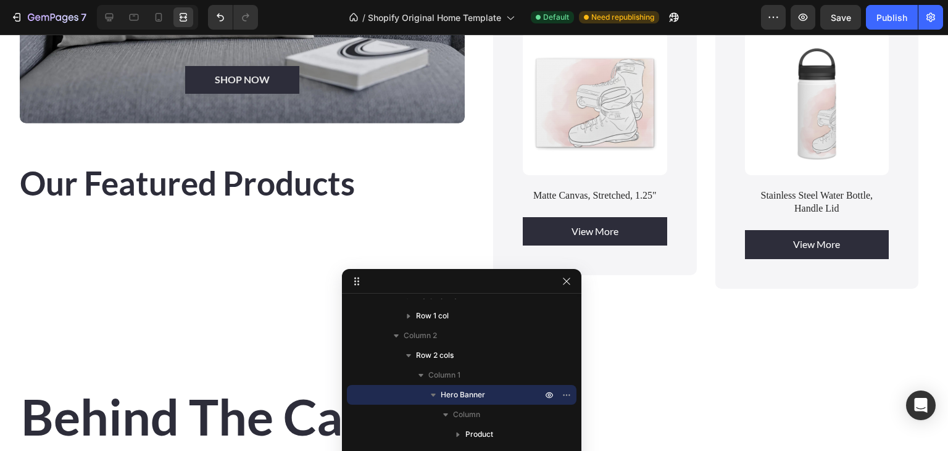
drag, startPoint x: 290, startPoint y: 263, endPoint x: 343, endPoint y: 301, distance: 65.4
click at [343, 0] on body "7 / Shopify Original Home Template Default Need republishing Preview Save Publi…" at bounding box center [474, 0] width 948 height 0
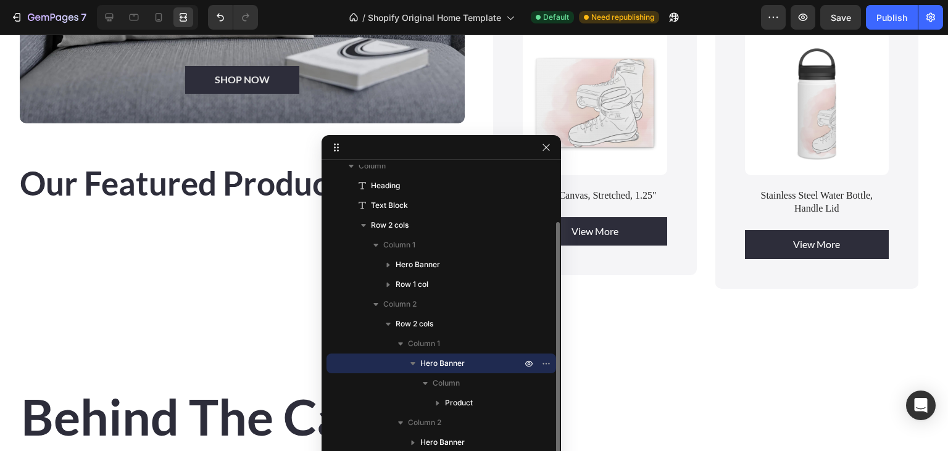
scroll to position [68, 0]
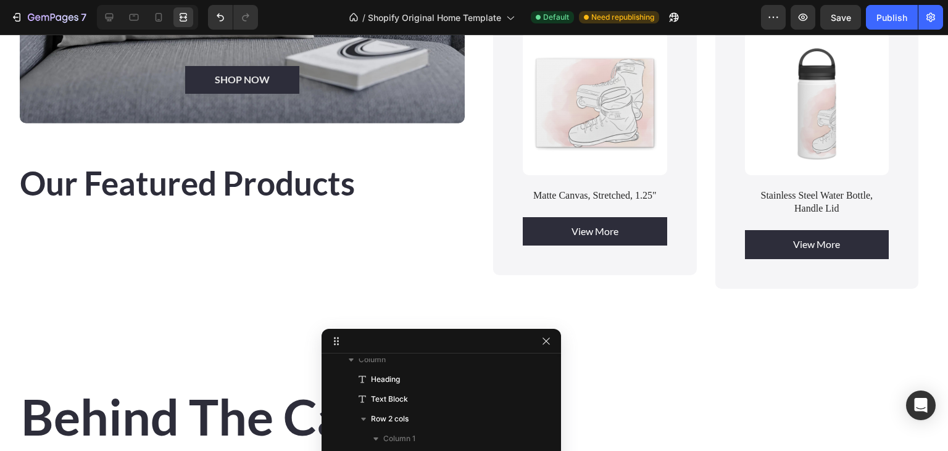
drag, startPoint x: 488, startPoint y: 288, endPoint x: 484, endPoint y: 332, distance: 43.9
click at [484, 0] on body "7 / Shopify Original Home Template Default Need republishing Preview Save Publi…" at bounding box center [474, 0] width 948 height 0
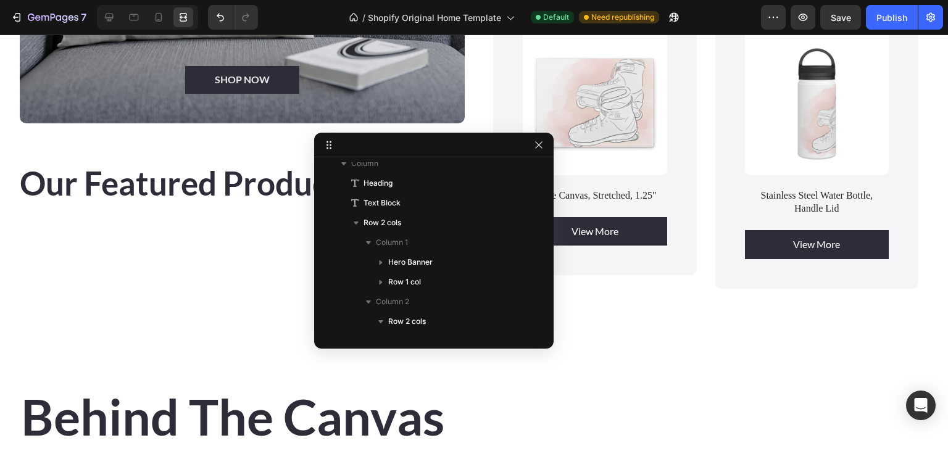
drag, startPoint x: 477, startPoint y: 349, endPoint x: 463, endPoint y: 173, distance: 176.4
click at [463, 0] on body "7 / Shopify Original Home Template Default Need republishing Preview Save Publi…" at bounding box center [474, 0] width 948 height 0
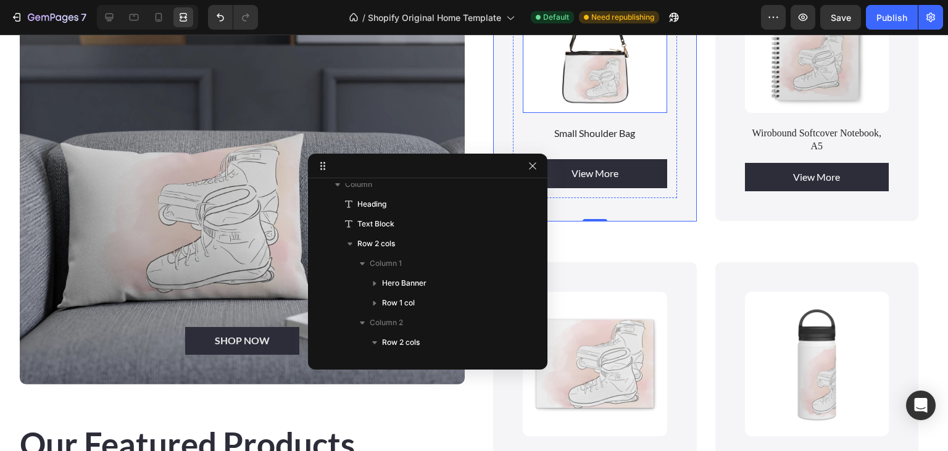
scroll to position [812, 0]
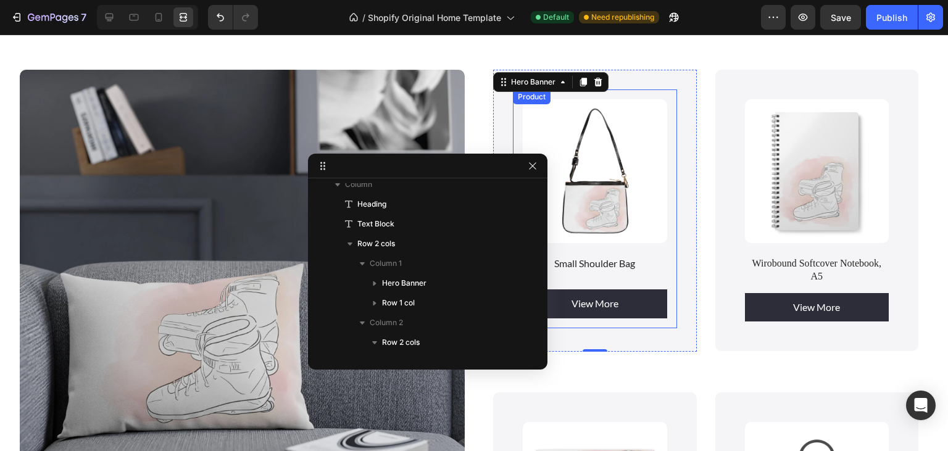
click at [655, 94] on div "Product Images Small Shoulder Bag Product Title View More Product View More Pro…" at bounding box center [595, 208] width 164 height 239
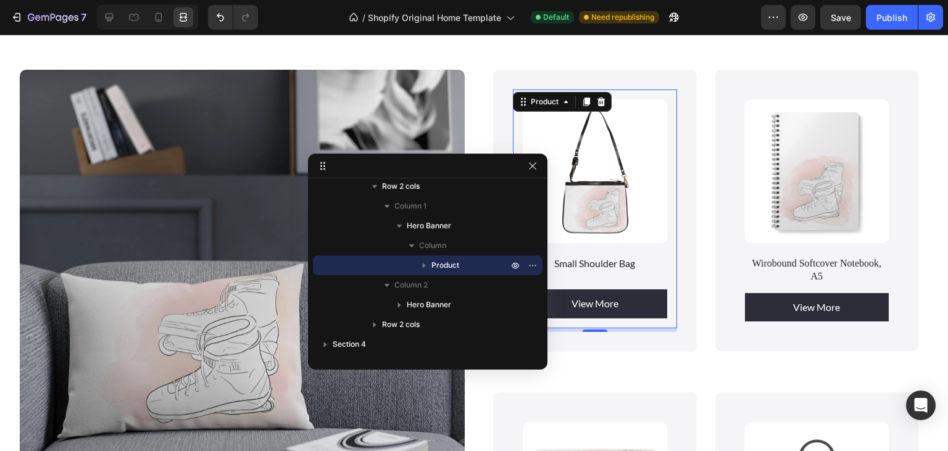
click at [120, 15] on div at bounding box center [147, 17] width 101 height 25
click at [110, 14] on icon at bounding box center [110, 18] width 8 height 8
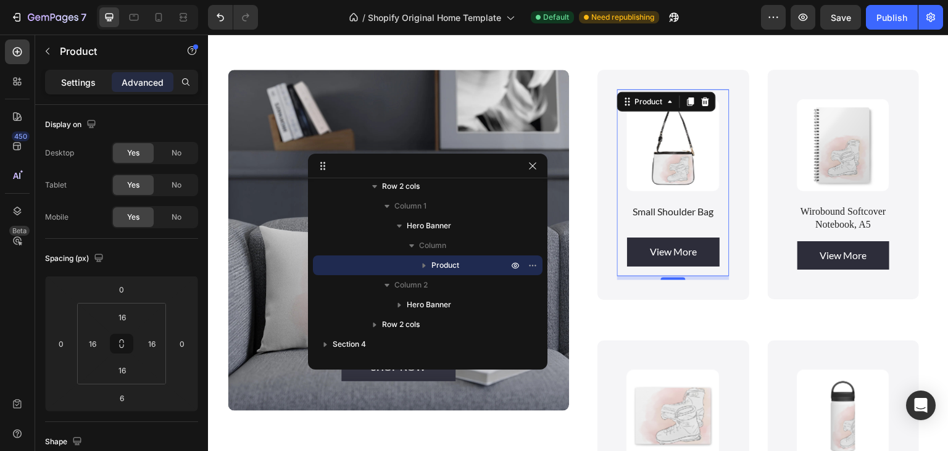
click at [69, 83] on p "Settings" at bounding box center [78, 82] width 35 height 13
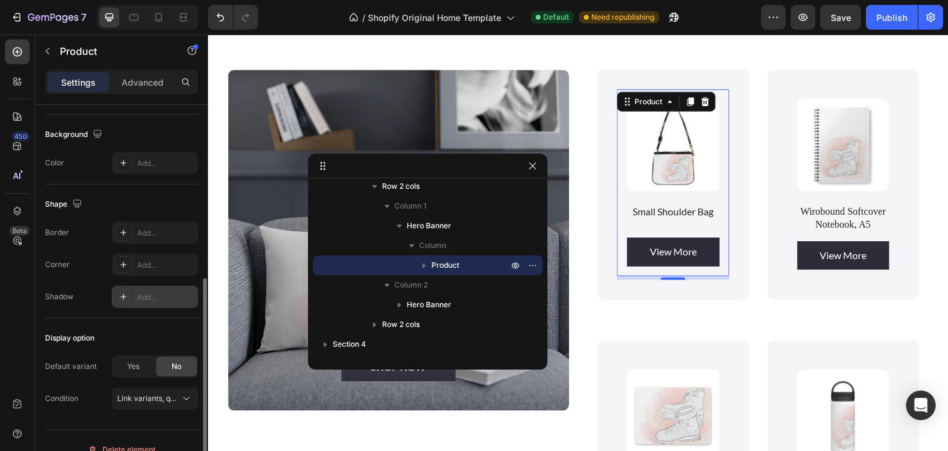
scroll to position [267, 0]
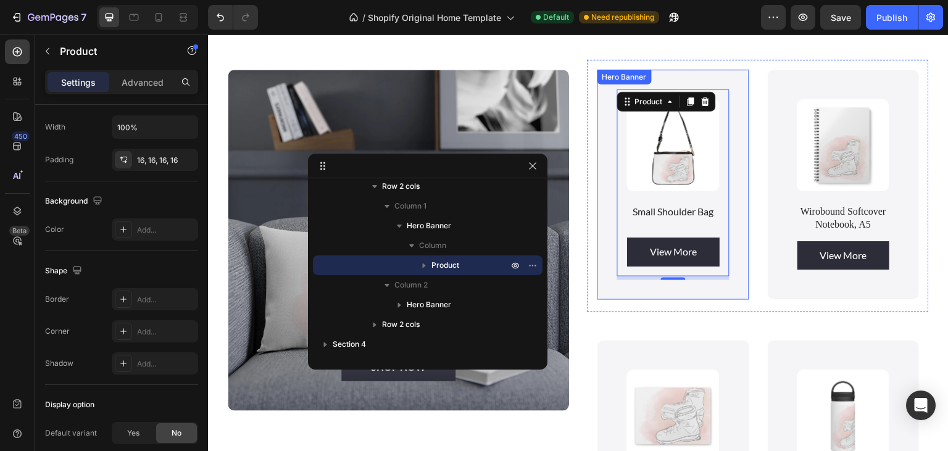
click at [616, 83] on div "Hero Banner" at bounding box center [624, 77] width 54 height 15
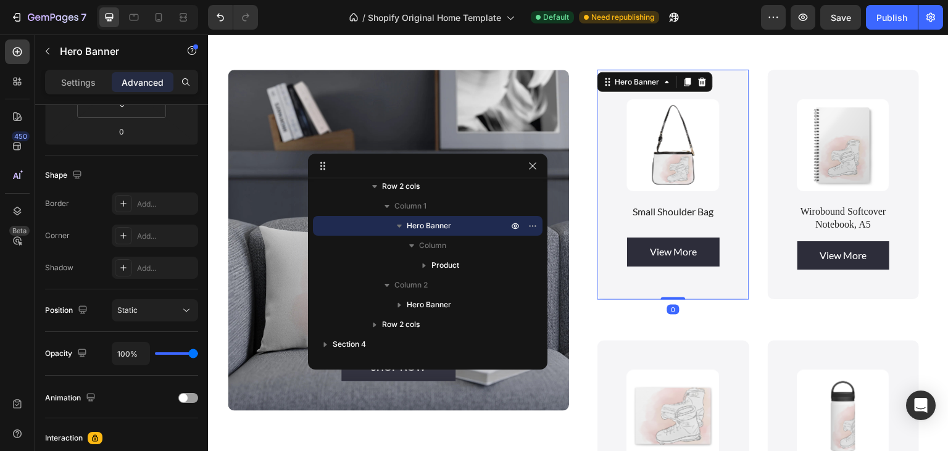
scroll to position [0, 0]
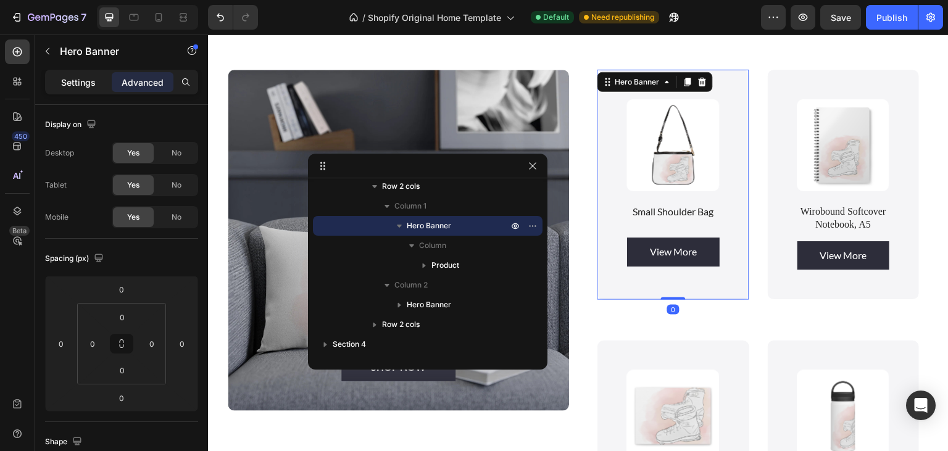
click at [78, 86] on p "Settings" at bounding box center [78, 82] width 35 height 13
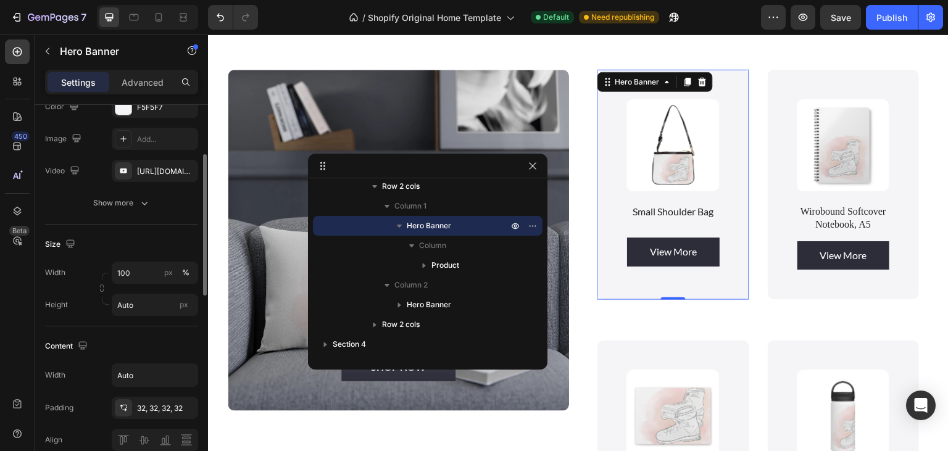
scroll to position [200, 0]
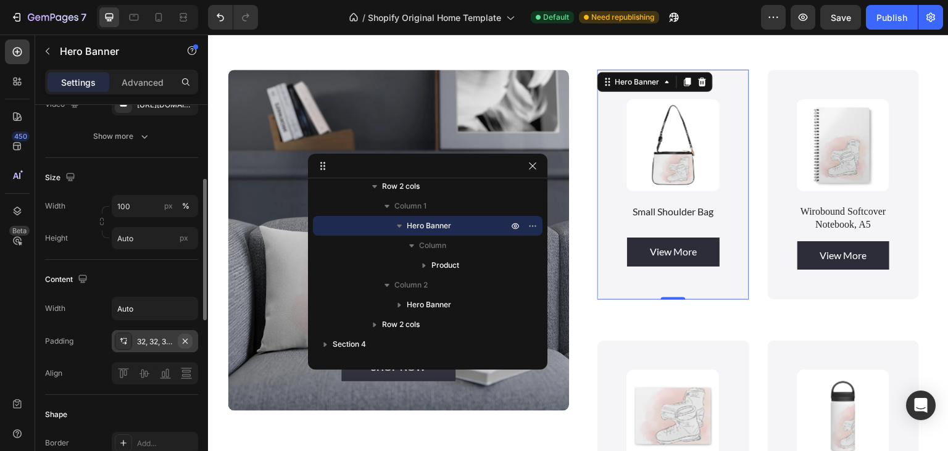
click at [186, 338] on icon "button" at bounding box center [185, 340] width 5 height 5
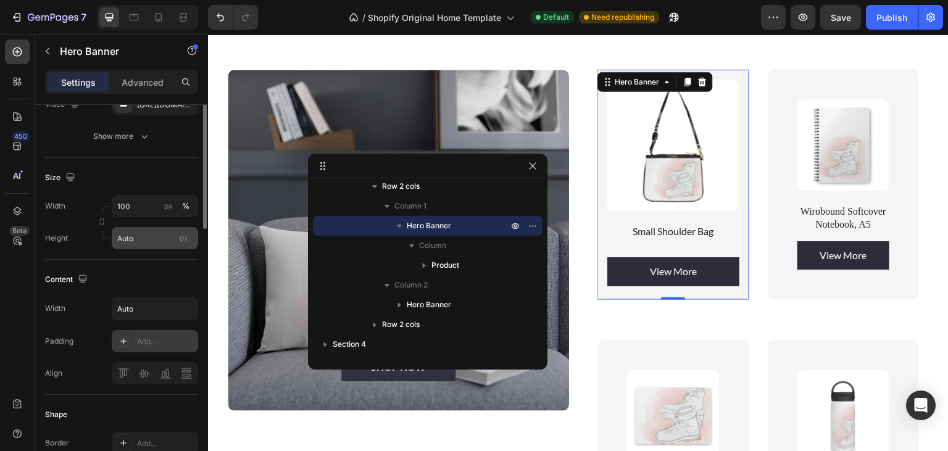
scroll to position [133, 0]
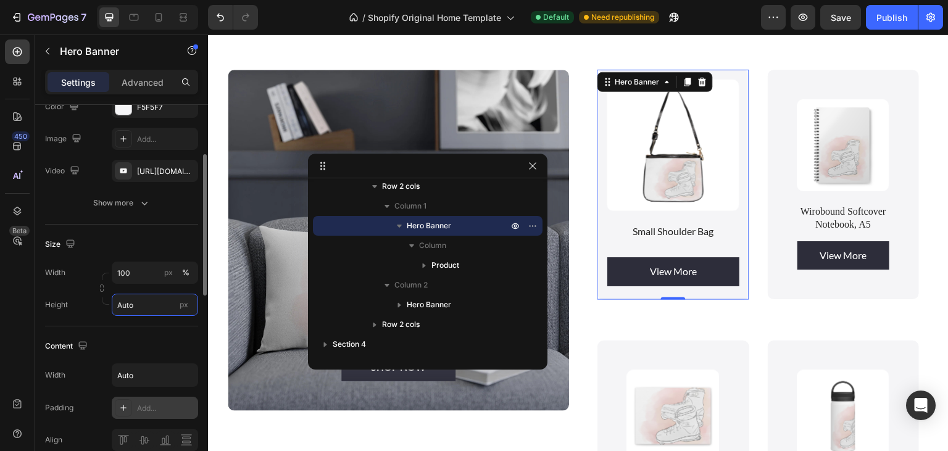
click at [143, 304] on input "Auto" at bounding box center [155, 305] width 86 height 22
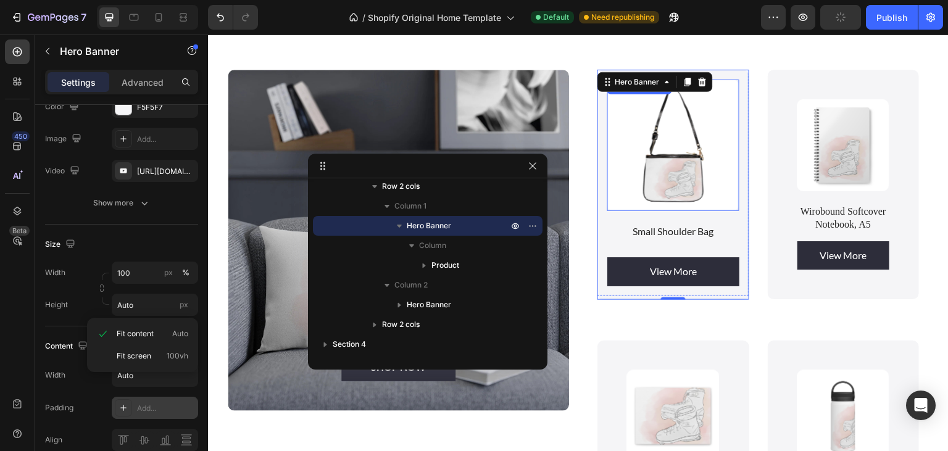
click at [654, 160] on img at bounding box center [673, 146] width 132 height 132
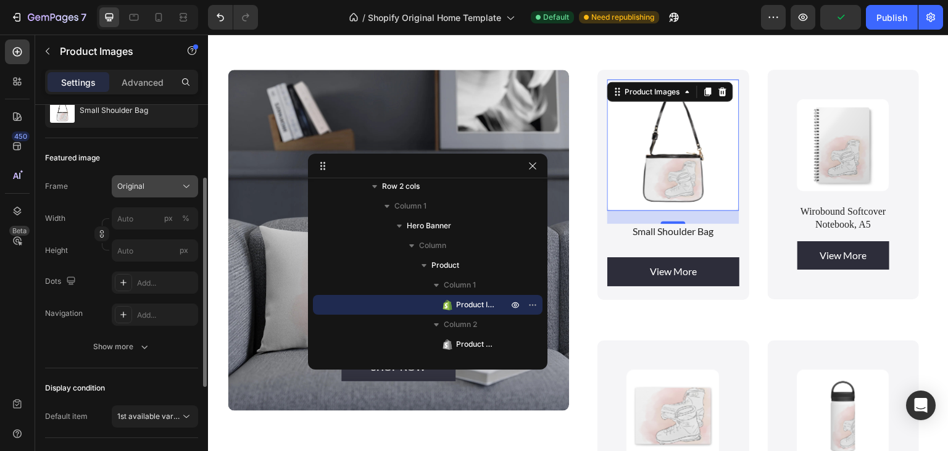
click at [160, 183] on div "Original" at bounding box center [147, 186] width 60 height 11
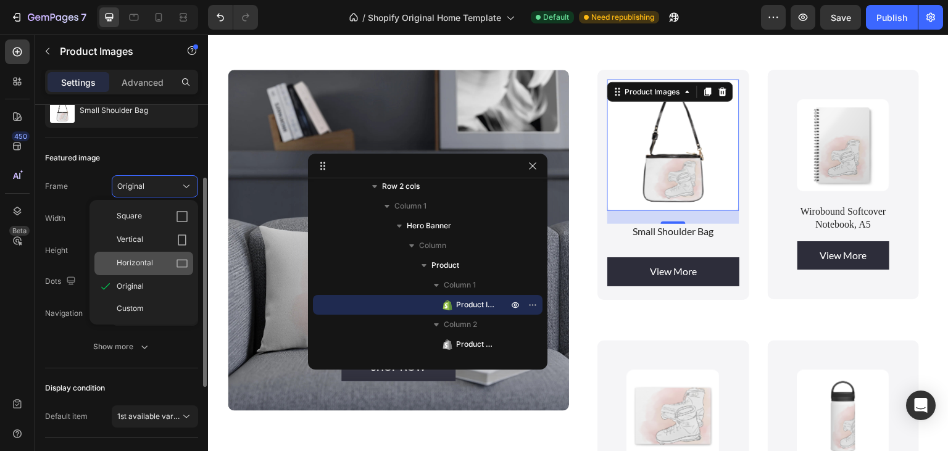
click at [142, 263] on span "Horizontal" at bounding box center [135, 263] width 36 height 12
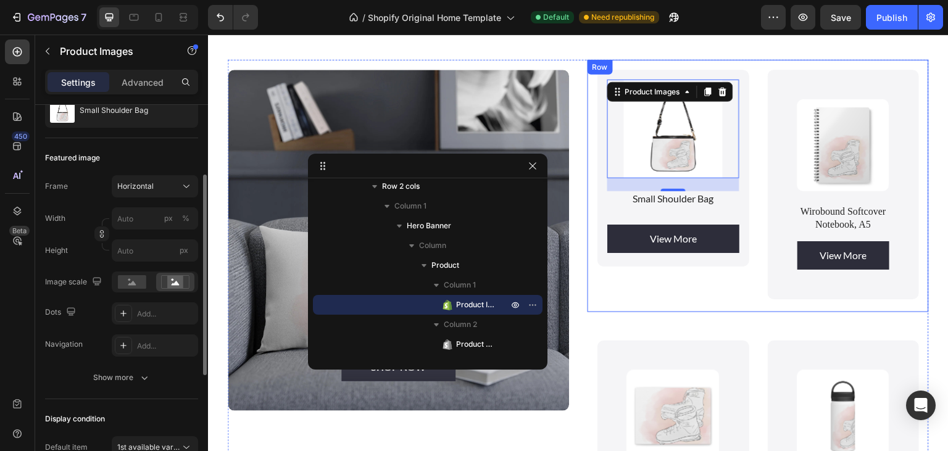
click at [754, 172] on div "Product Images 21 Small Shoulder Bag Product Title View More Product View More …" at bounding box center [758, 186] width 341 height 253
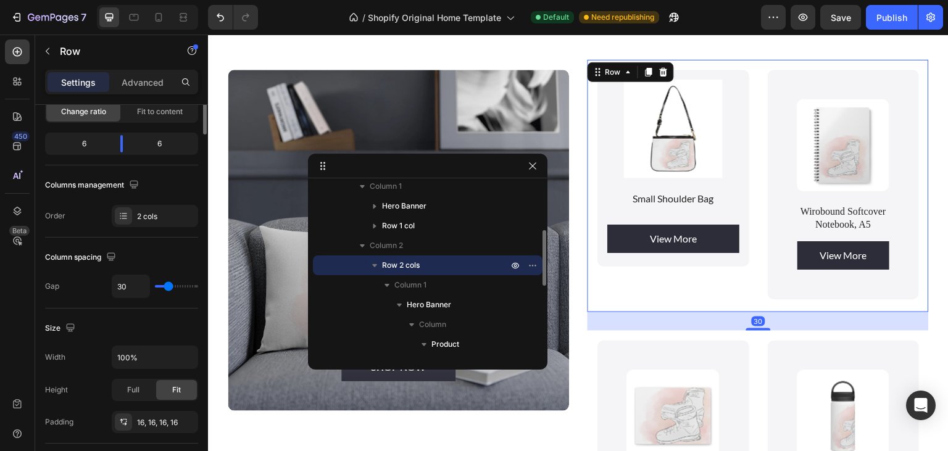
scroll to position [0, 0]
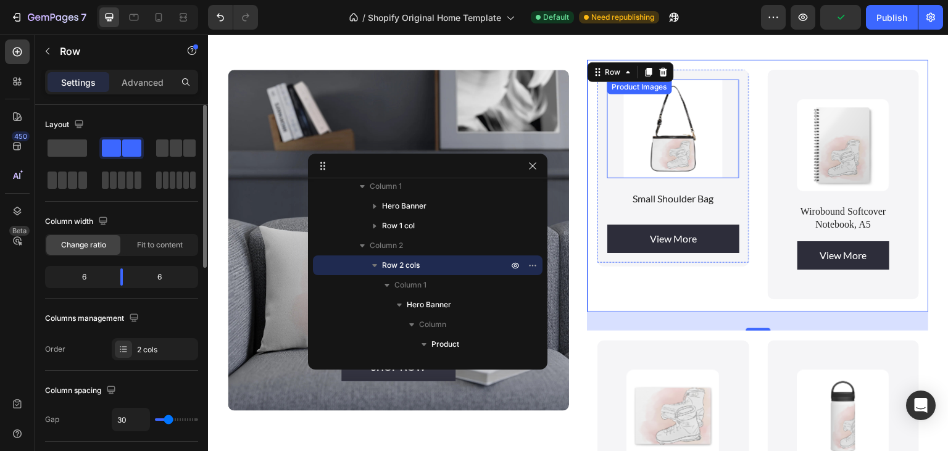
click at [699, 128] on img at bounding box center [673, 129] width 132 height 99
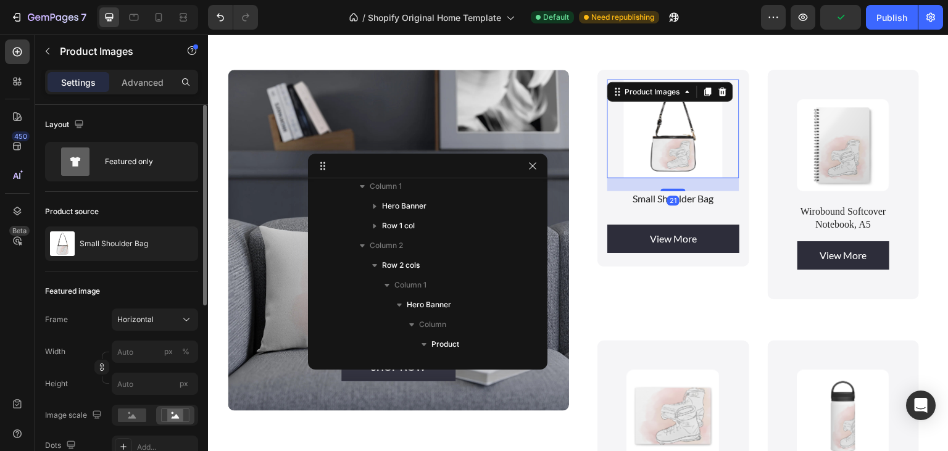
scroll to position [264, 0]
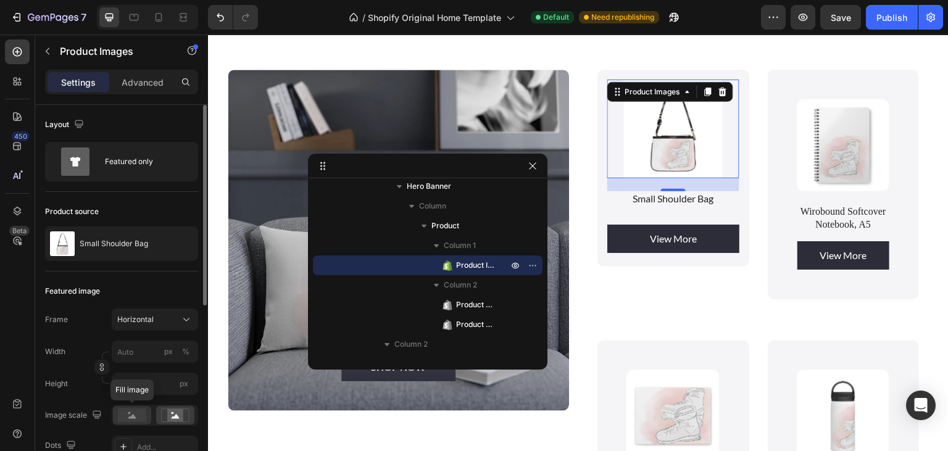
click at [130, 414] on rect at bounding box center [132, 416] width 28 height 14
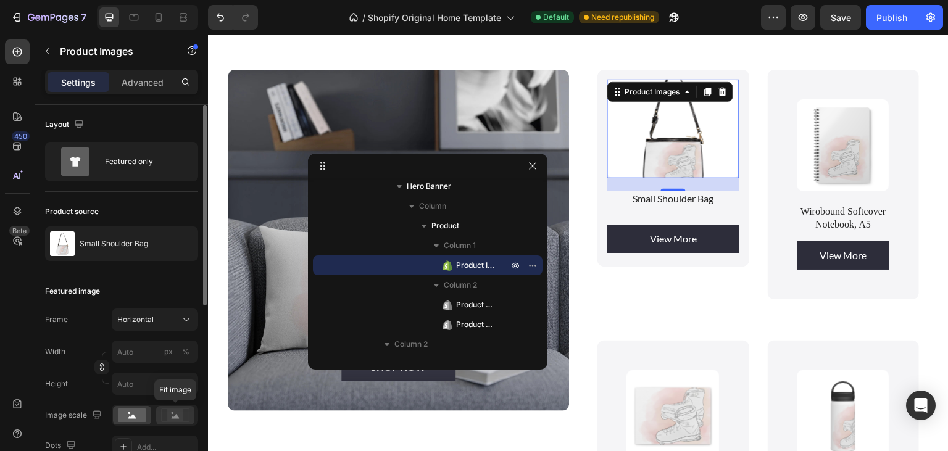
click at [182, 420] on rect at bounding box center [175, 415] width 16 height 12
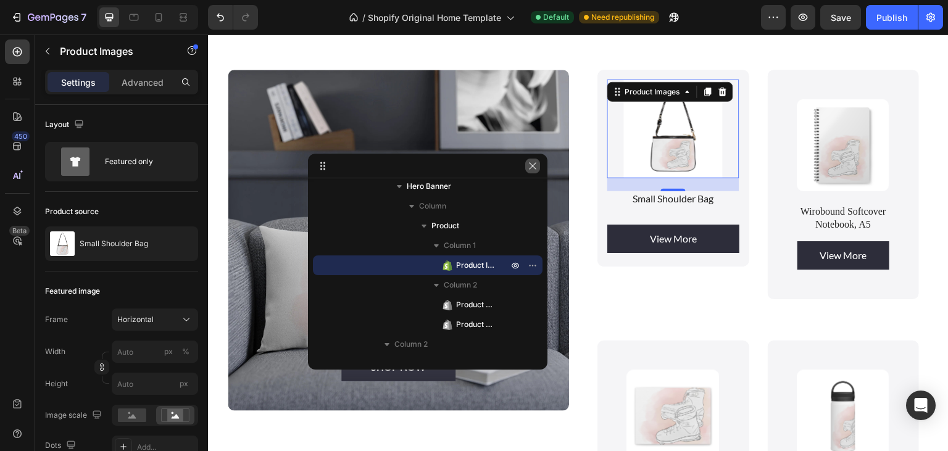
click at [532, 160] on button "button" at bounding box center [532, 166] width 15 height 15
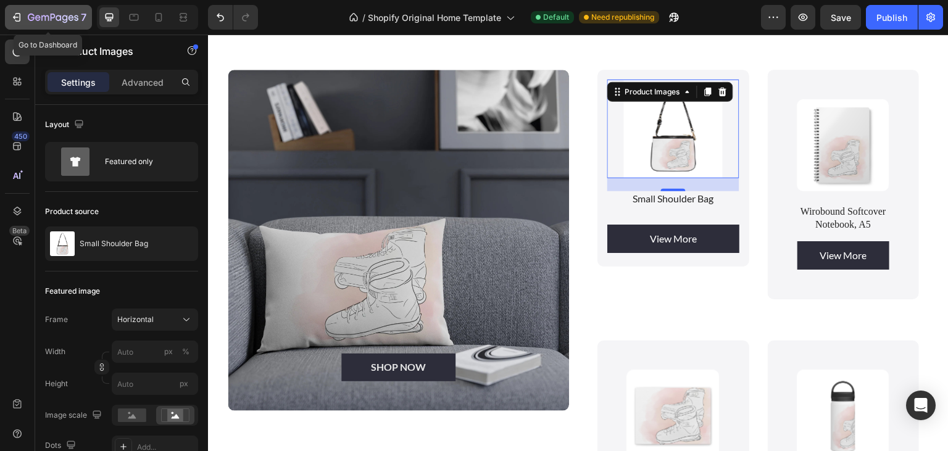
click at [29, 14] on icon "button" at bounding box center [53, 18] width 51 height 10
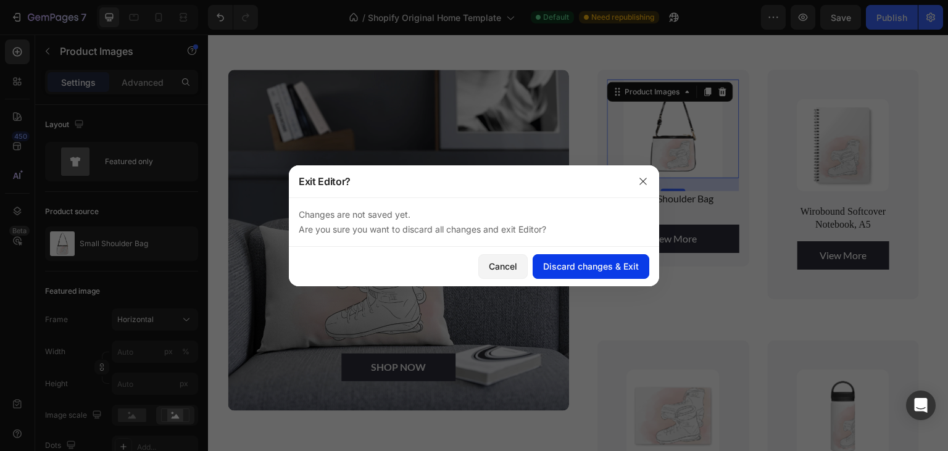
click at [590, 265] on div "Discard changes & Exit" at bounding box center [591, 266] width 96 height 13
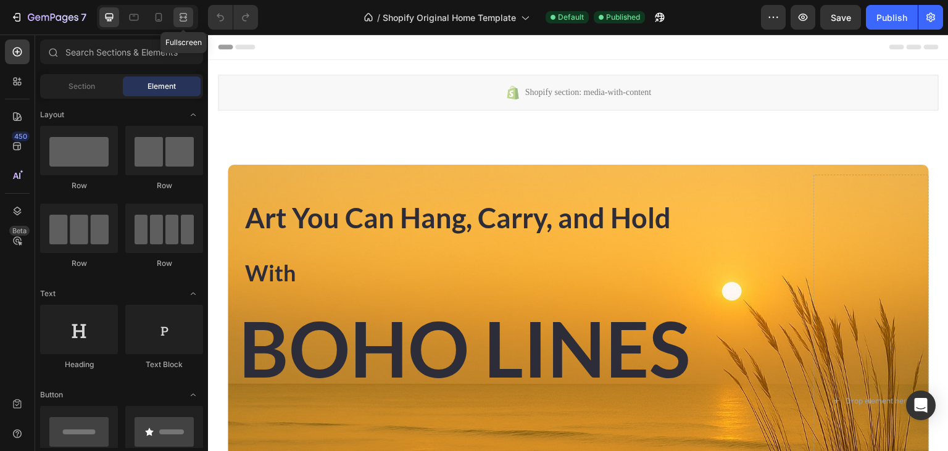
click at [186, 17] on icon at bounding box center [183, 17] width 12 height 12
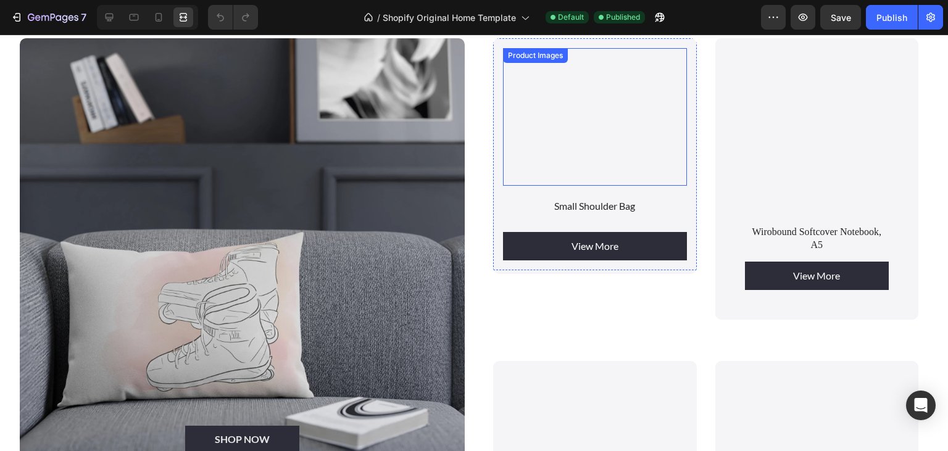
scroll to position [847, 0]
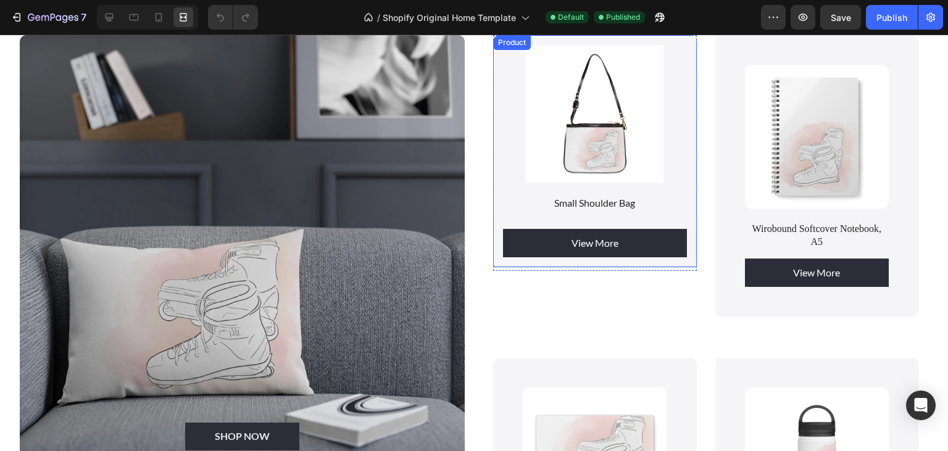
click at [503, 185] on div "Product Images" at bounding box center [595, 120] width 184 height 151
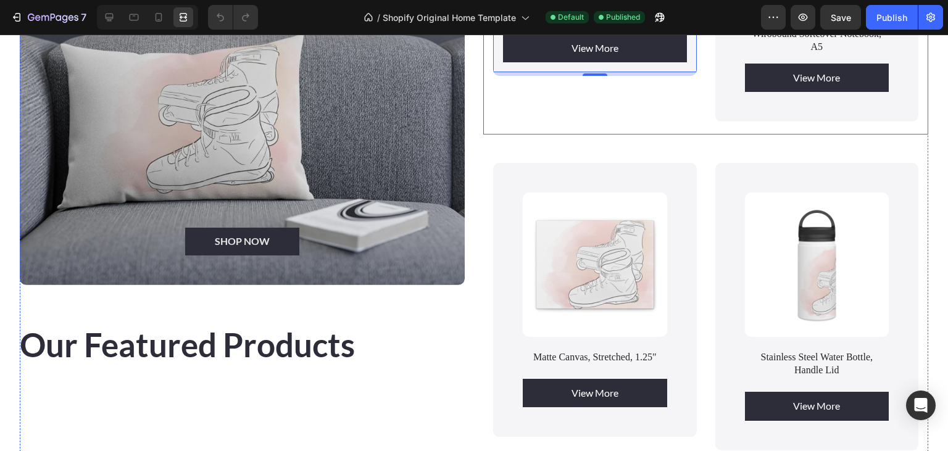
scroll to position [1042, 0]
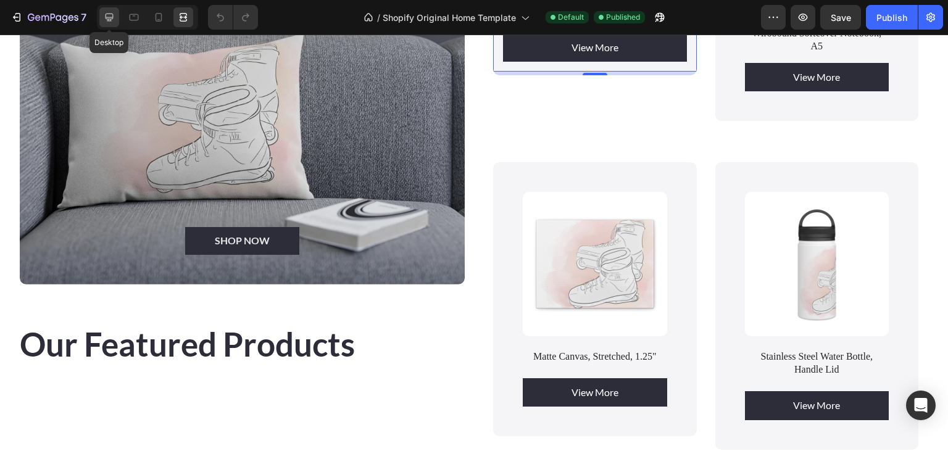
click at [115, 20] on icon at bounding box center [109, 17] width 12 height 12
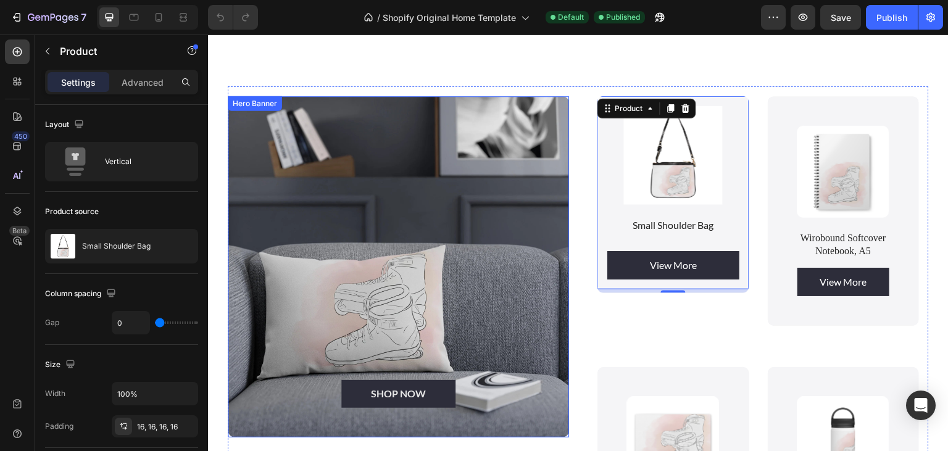
scroll to position [781, 0]
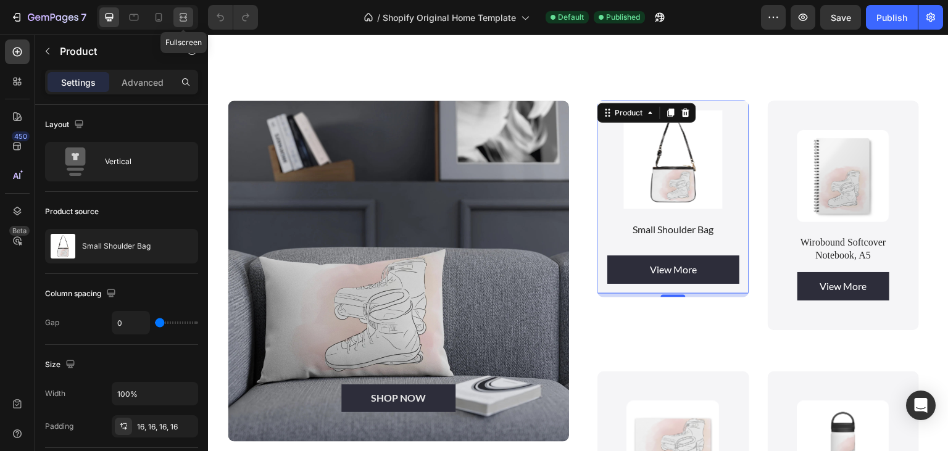
click at [183, 19] on icon at bounding box center [183, 20] width 7 height 2
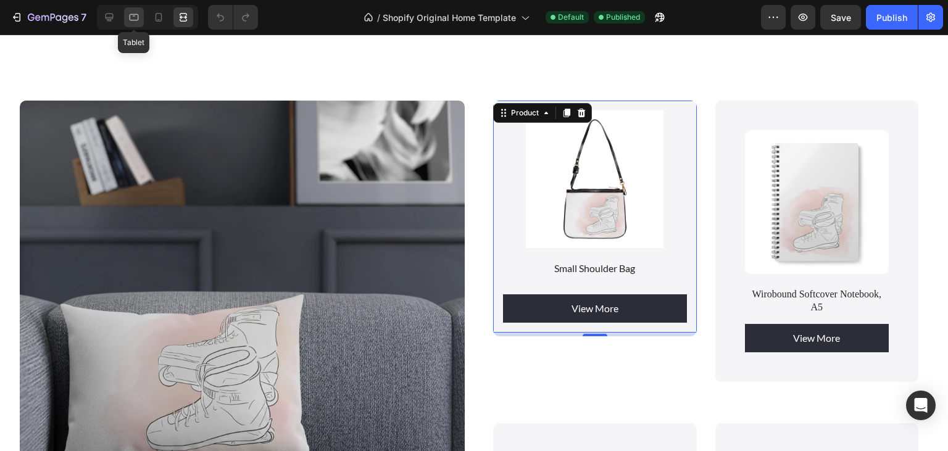
click at [133, 14] on icon at bounding box center [134, 17] width 12 height 12
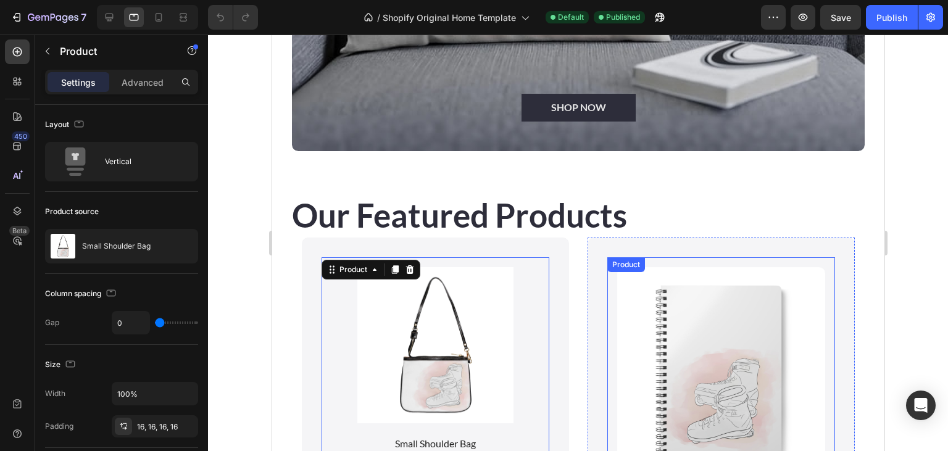
scroll to position [1143, 0]
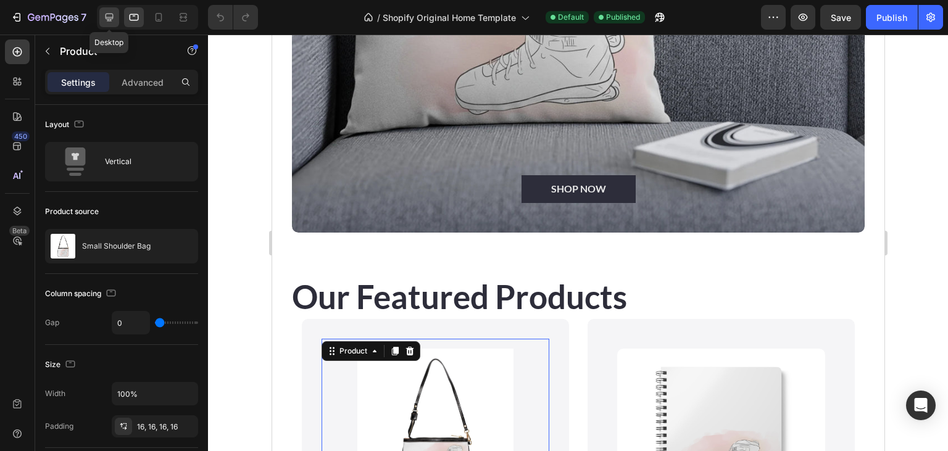
click at [110, 23] on icon at bounding box center [109, 17] width 12 height 12
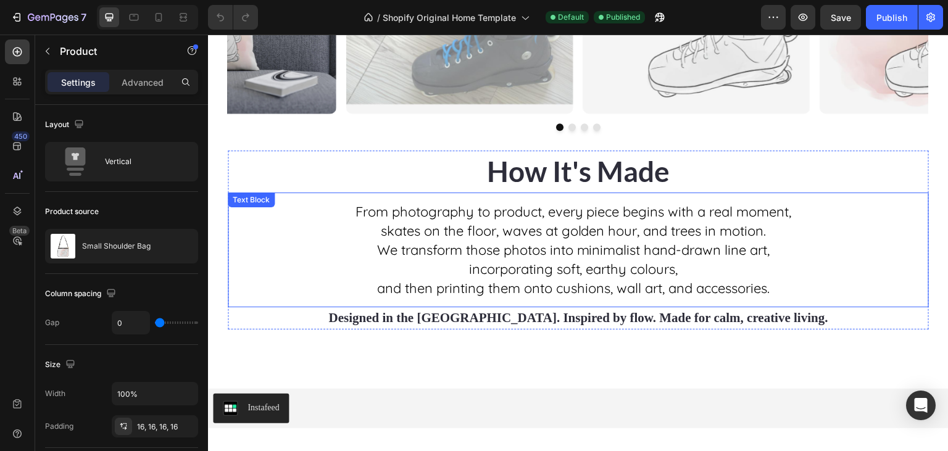
scroll to position [2398, 0]
